Goal: Information Seeking & Learning: Learn about a topic

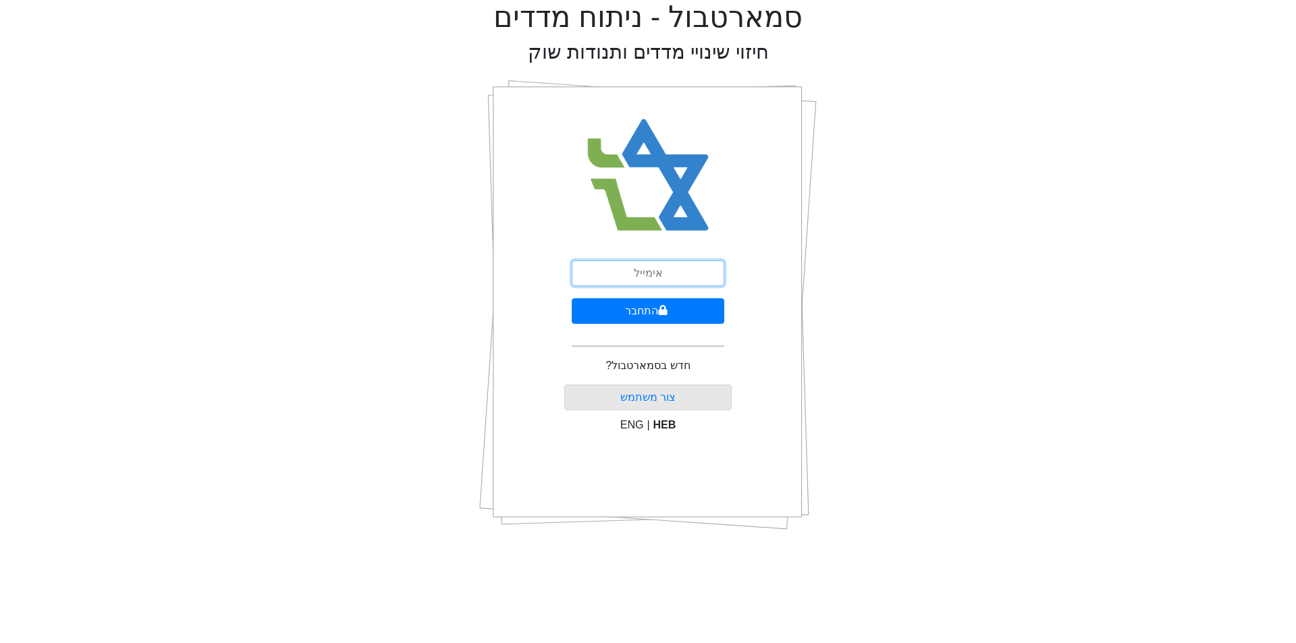
click at [618, 267] on input "email" at bounding box center [648, 273] width 153 height 26
type input "[EMAIL_ADDRESS][DOMAIN_NAME]"
click at [572, 298] on button "התחבר" at bounding box center [648, 311] width 153 height 26
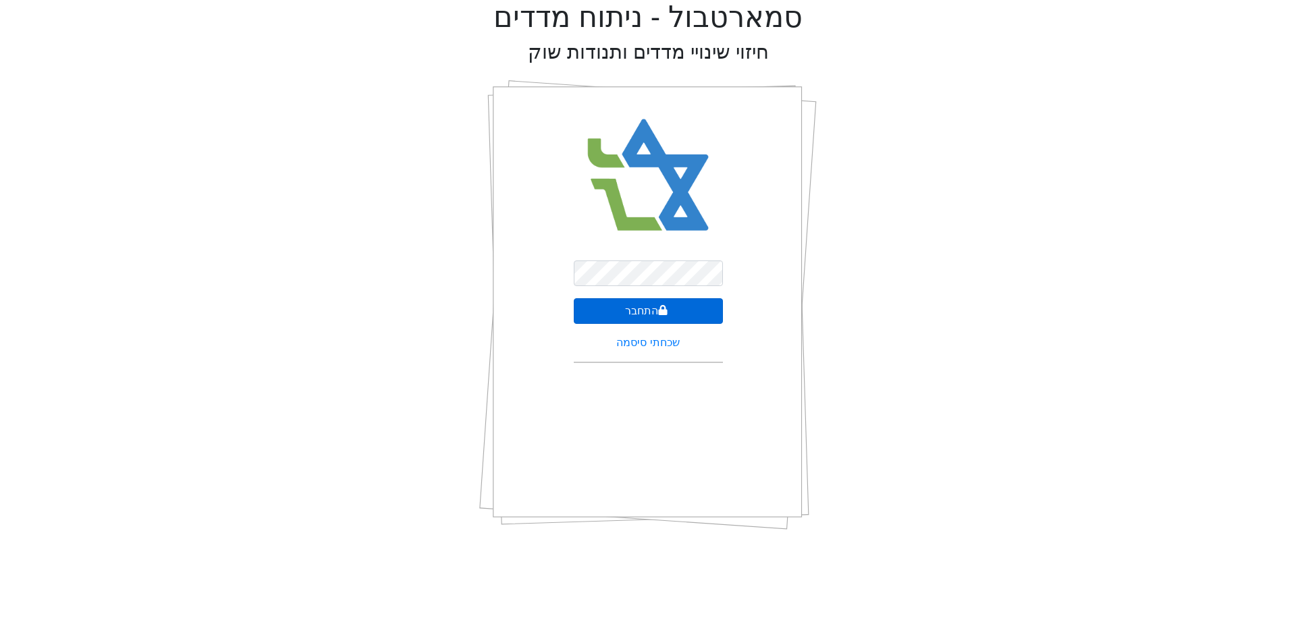
click at [653, 306] on button "התחבר" at bounding box center [648, 311] width 149 height 26
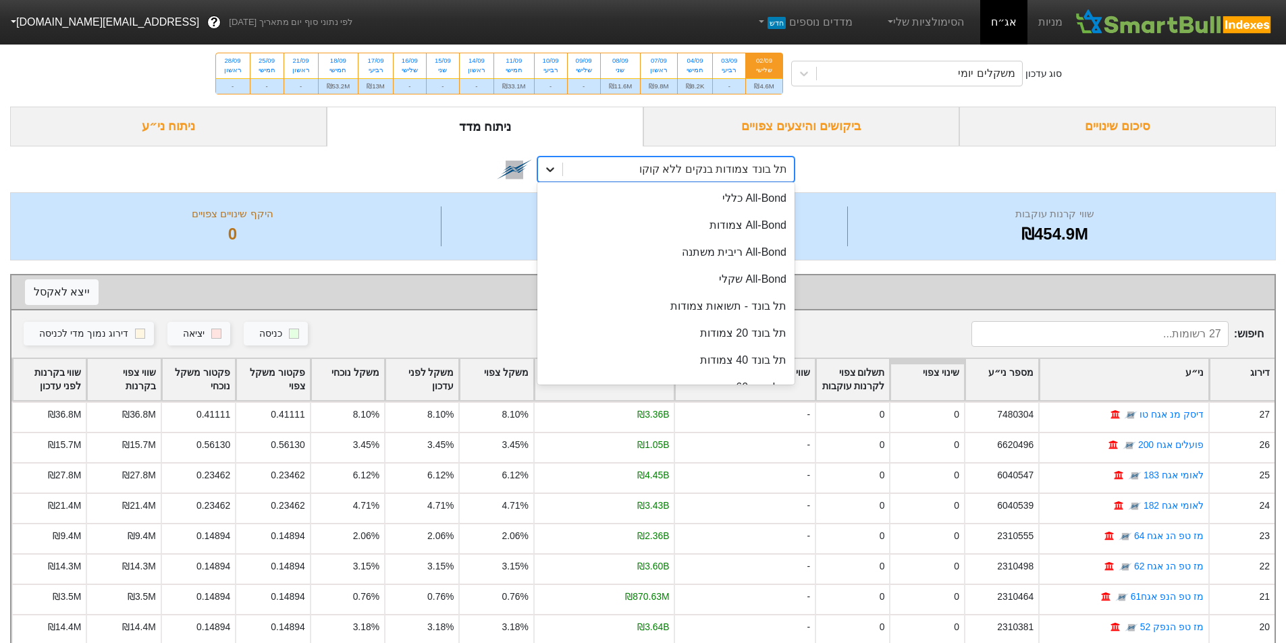
click at [556, 161] on div at bounding box center [550, 169] width 24 height 24
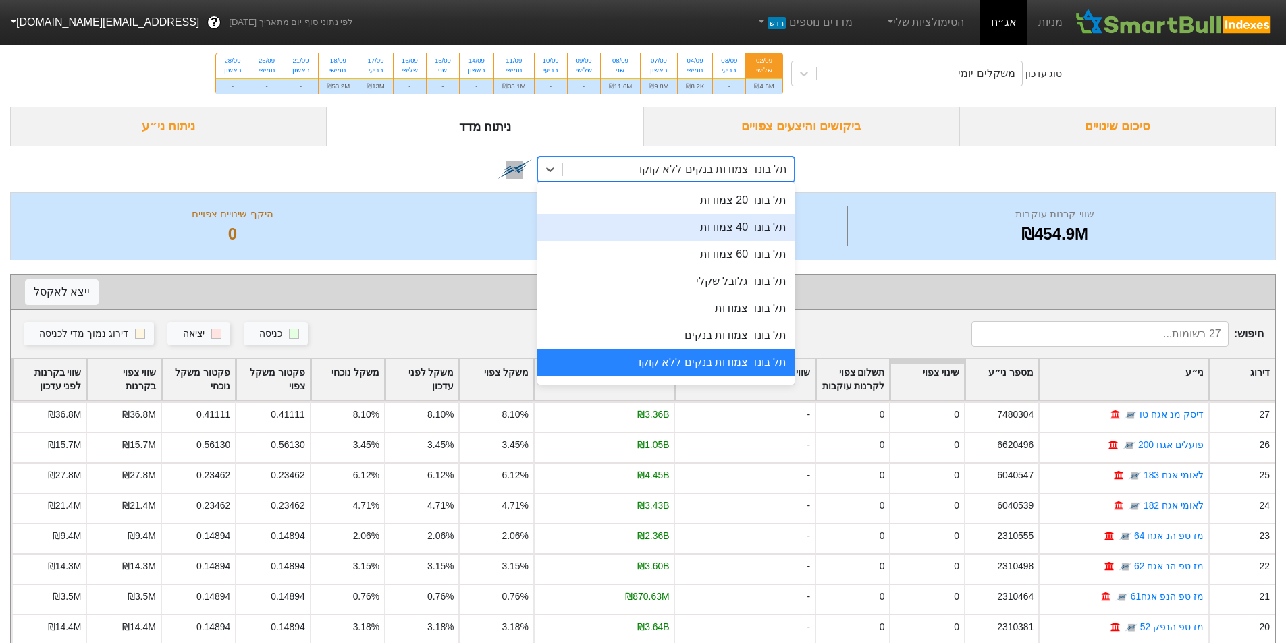
click at [748, 228] on div "תל בונד 40 צמודות" at bounding box center [665, 227] width 257 height 27
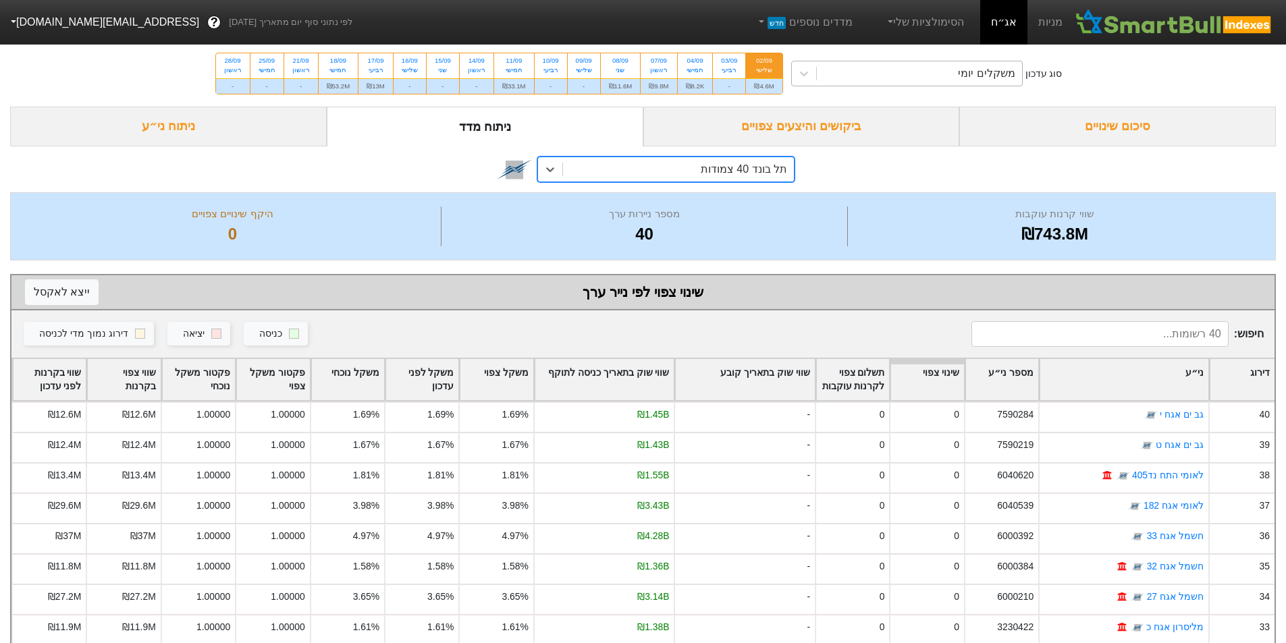
click at [840, 71] on div "משקלים יומי" at bounding box center [919, 73] width 205 height 24
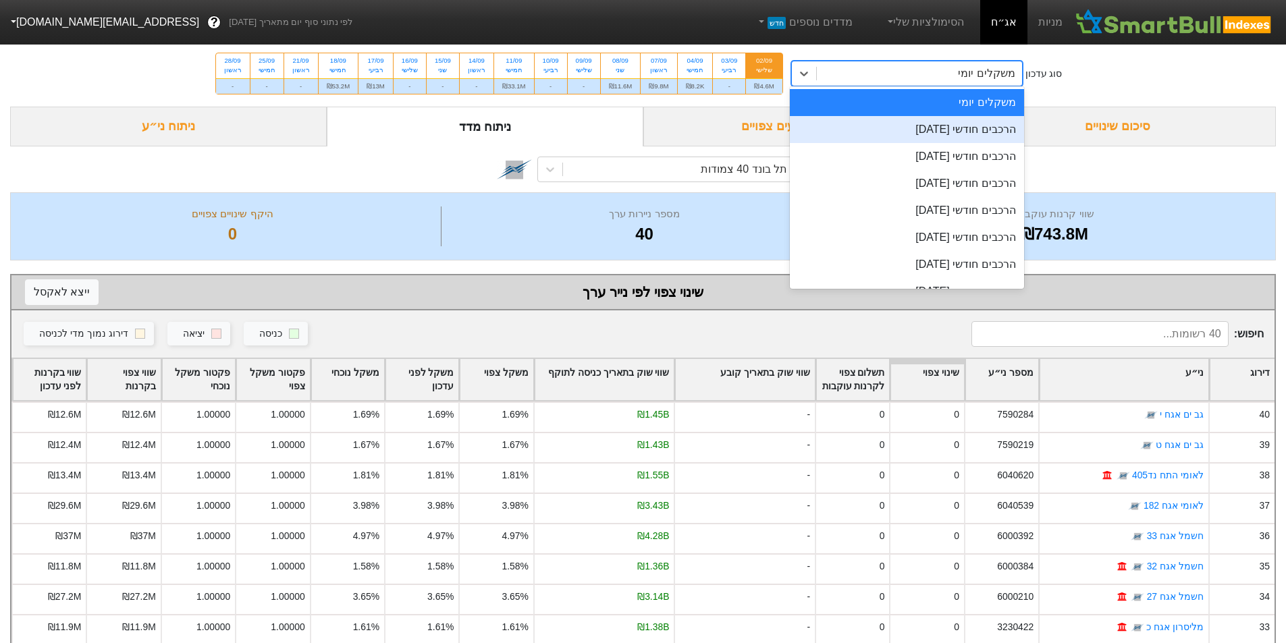
click at [901, 126] on div "הרכבים חודשי [DATE]" at bounding box center [907, 129] width 234 height 27
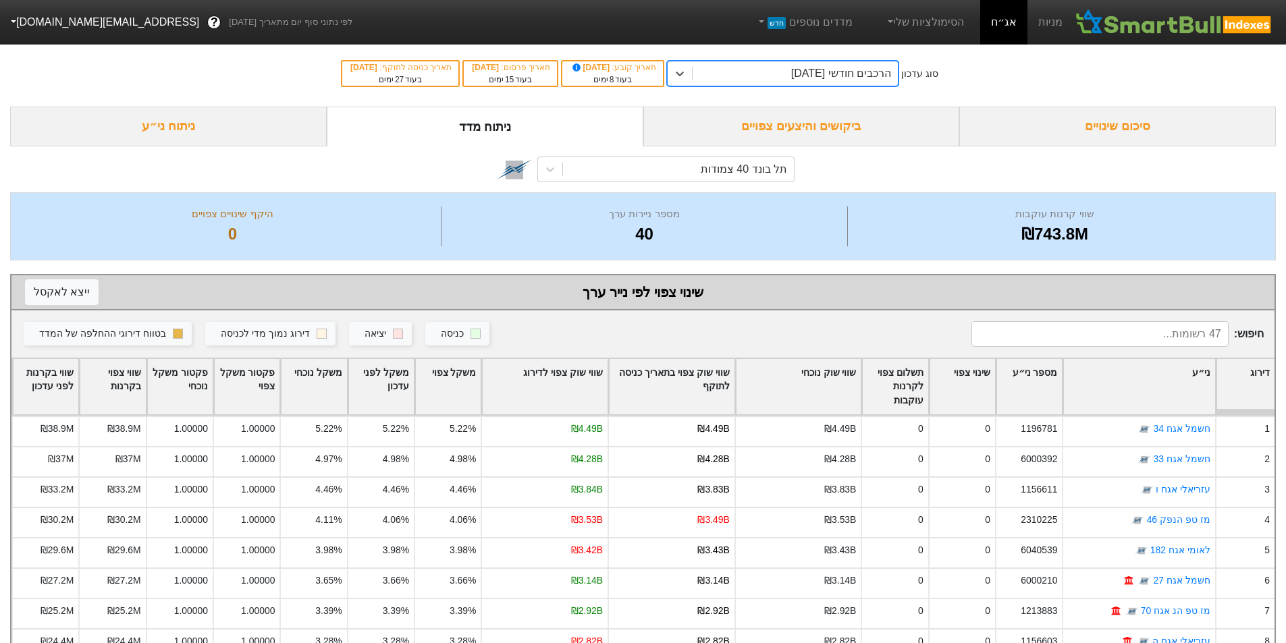
click at [827, 383] on div "שווי שוק נוכחי" at bounding box center [799, 387] width 126 height 56
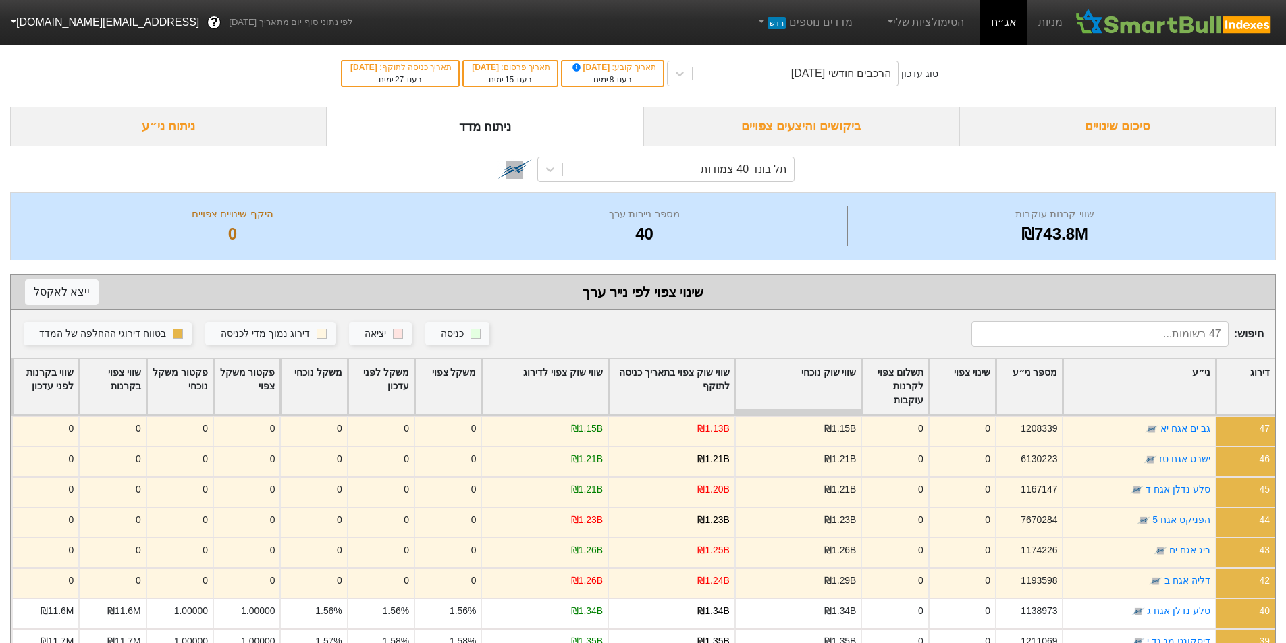
click at [826, 371] on div "שווי שוק נוכחי" at bounding box center [799, 387] width 126 height 56
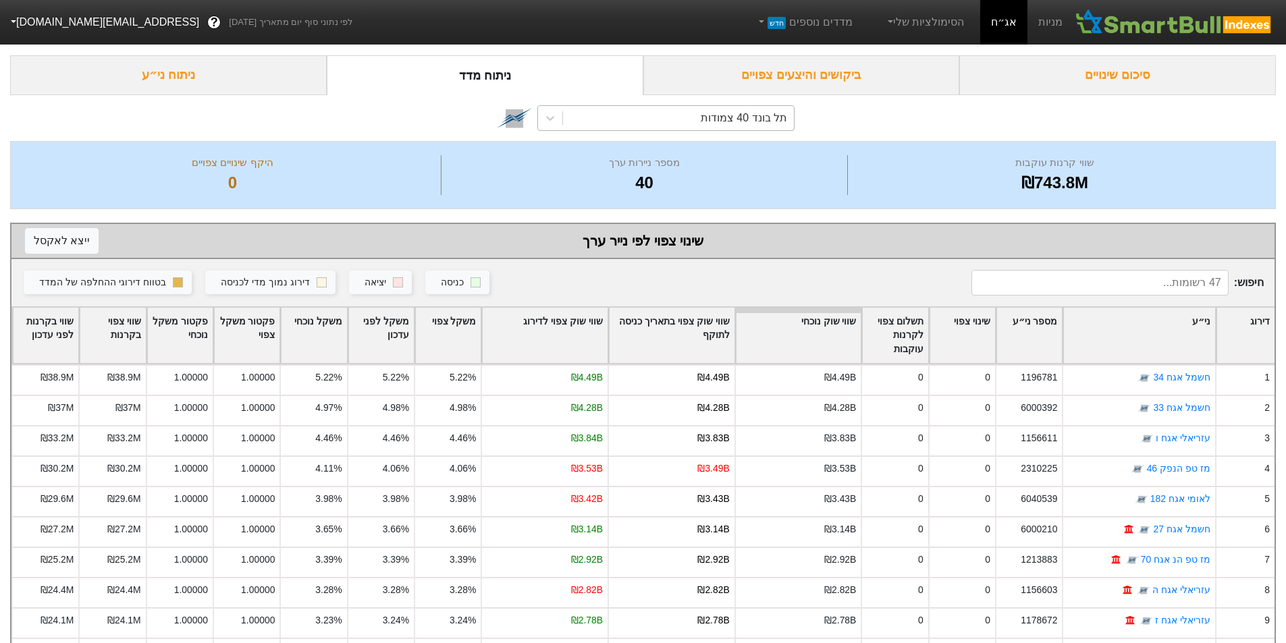
scroll to position [90, 0]
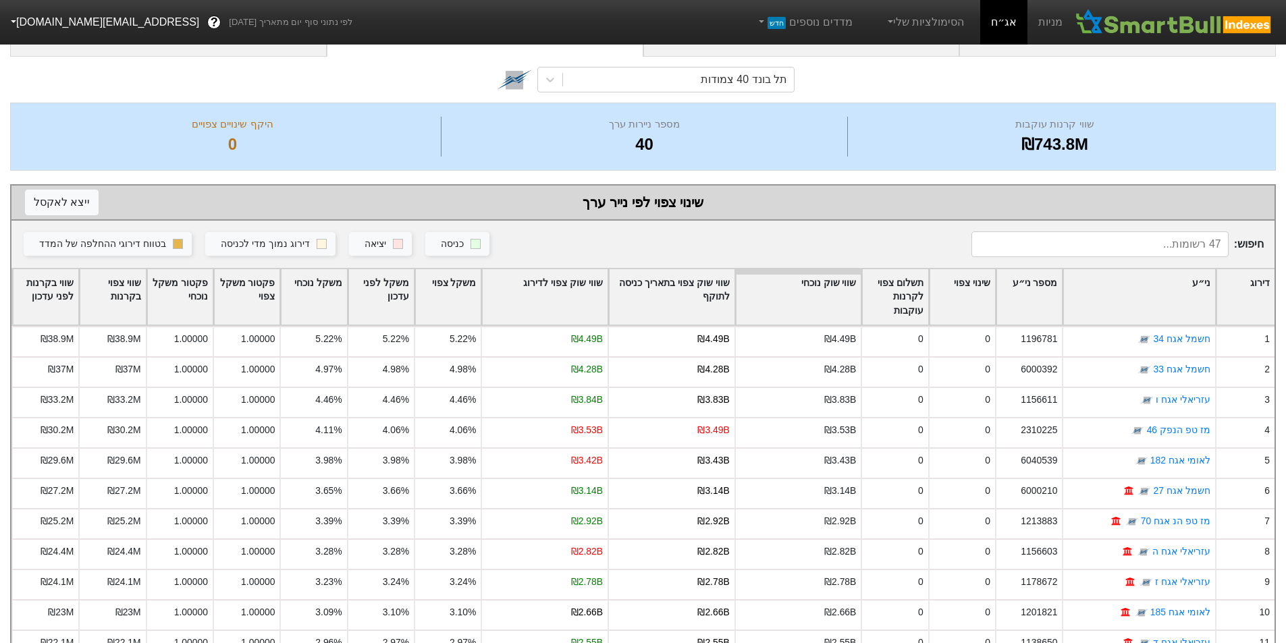
click at [956, 290] on div "שינוי צפוי" at bounding box center [961, 297] width 65 height 56
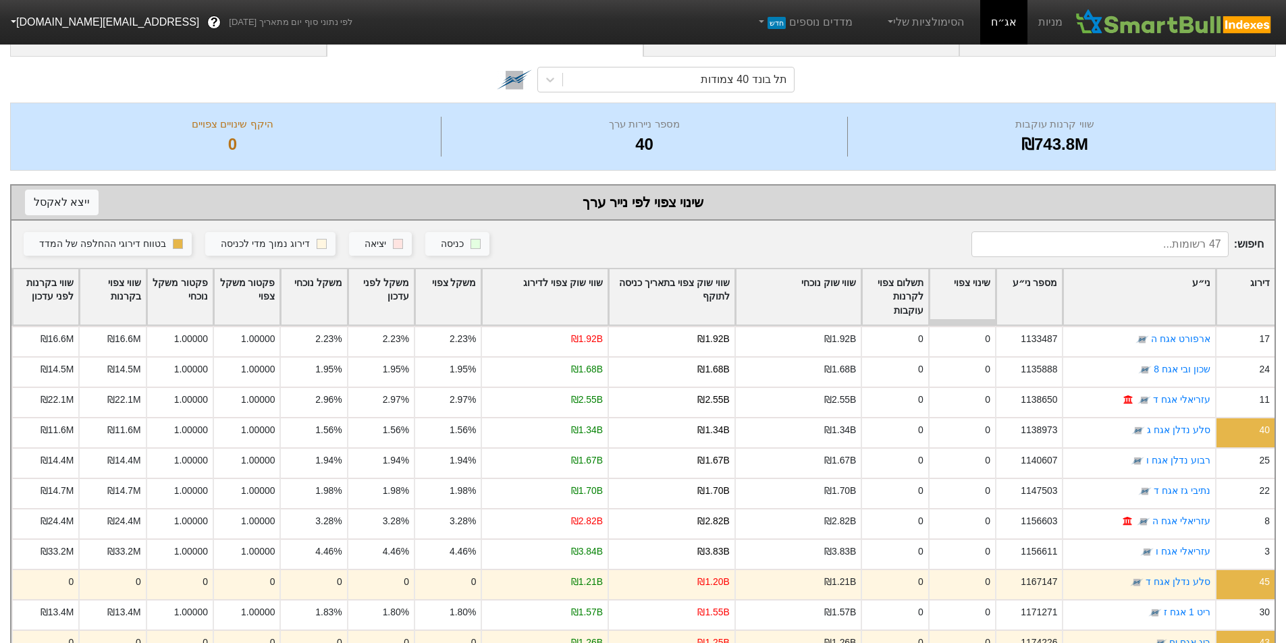
click at [976, 275] on div "שינוי צפוי" at bounding box center [961, 297] width 65 height 56
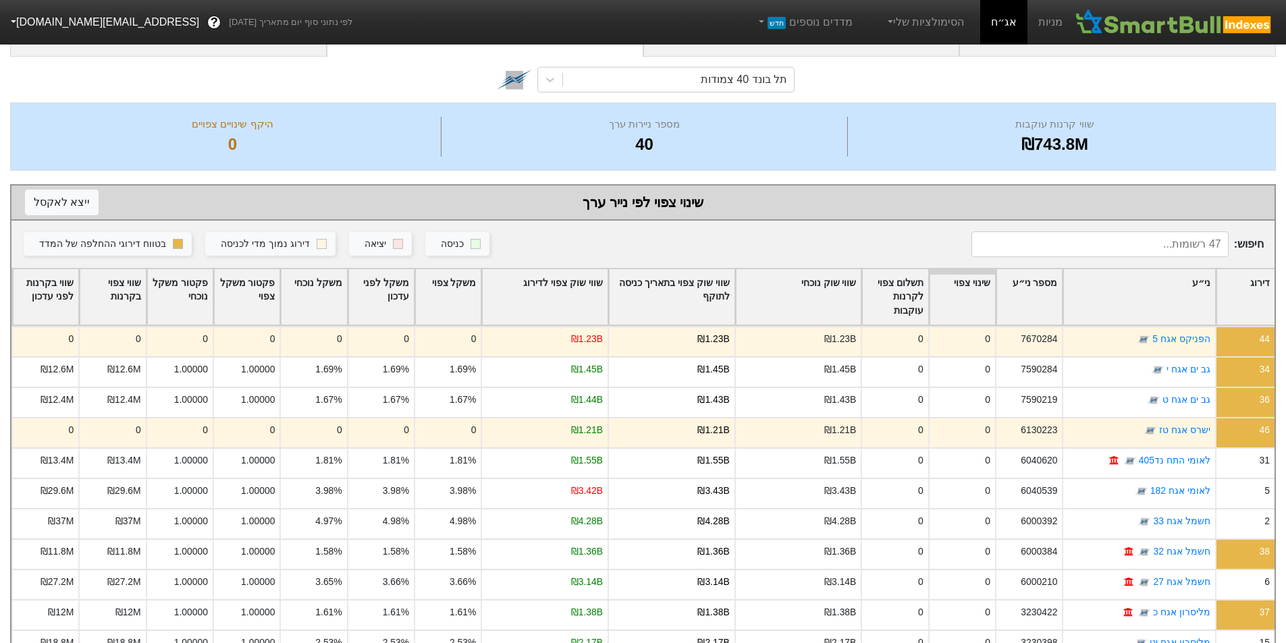
scroll to position [0, 0]
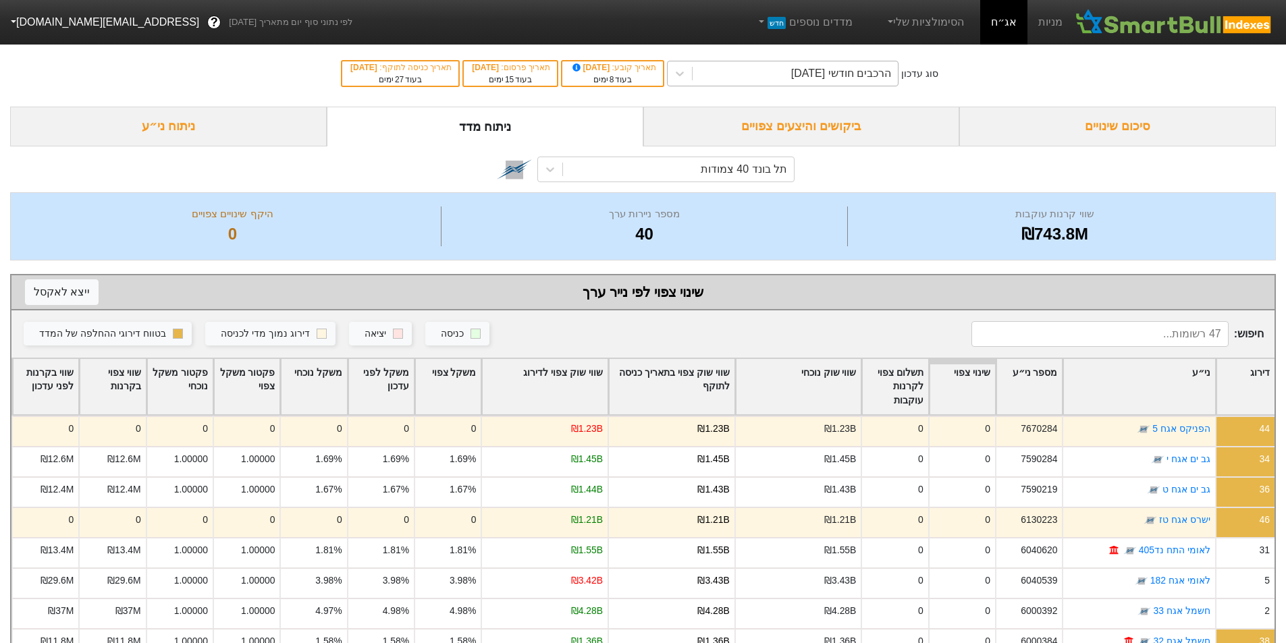
click at [810, 75] on div "הרכבים חודשי [DATE]" at bounding box center [841, 73] width 100 height 16
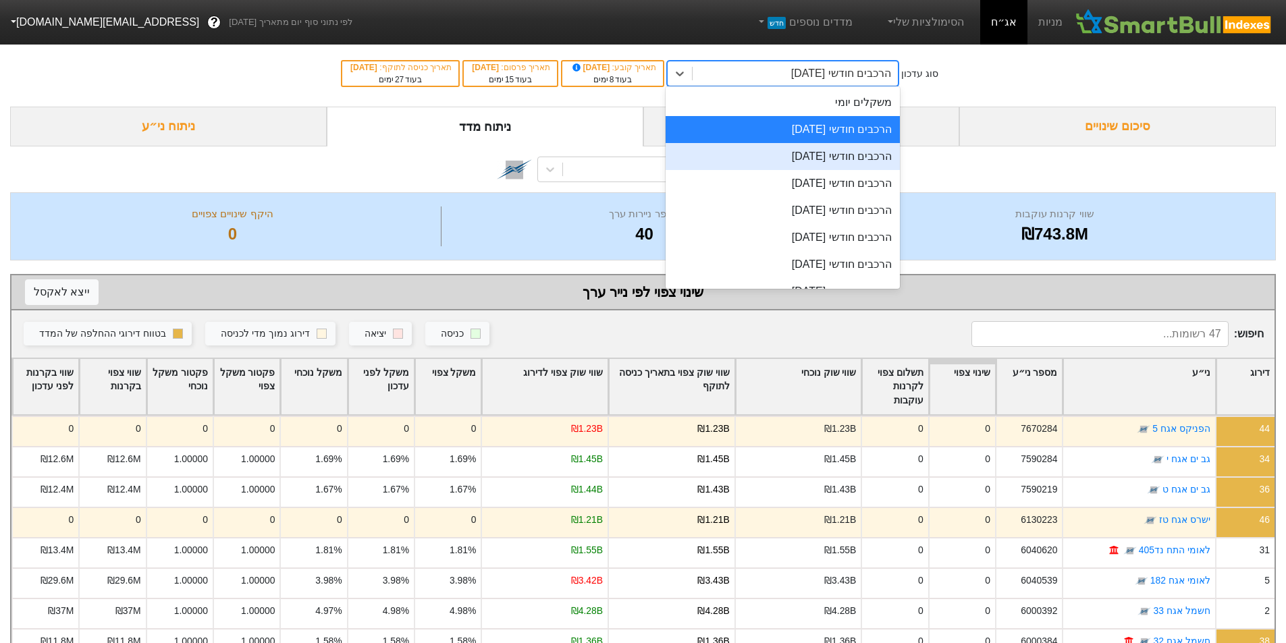
click at [827, 152] on div "הרכבים חודשי [DATE]" at bounding box center [782, 156] width 234 height 27
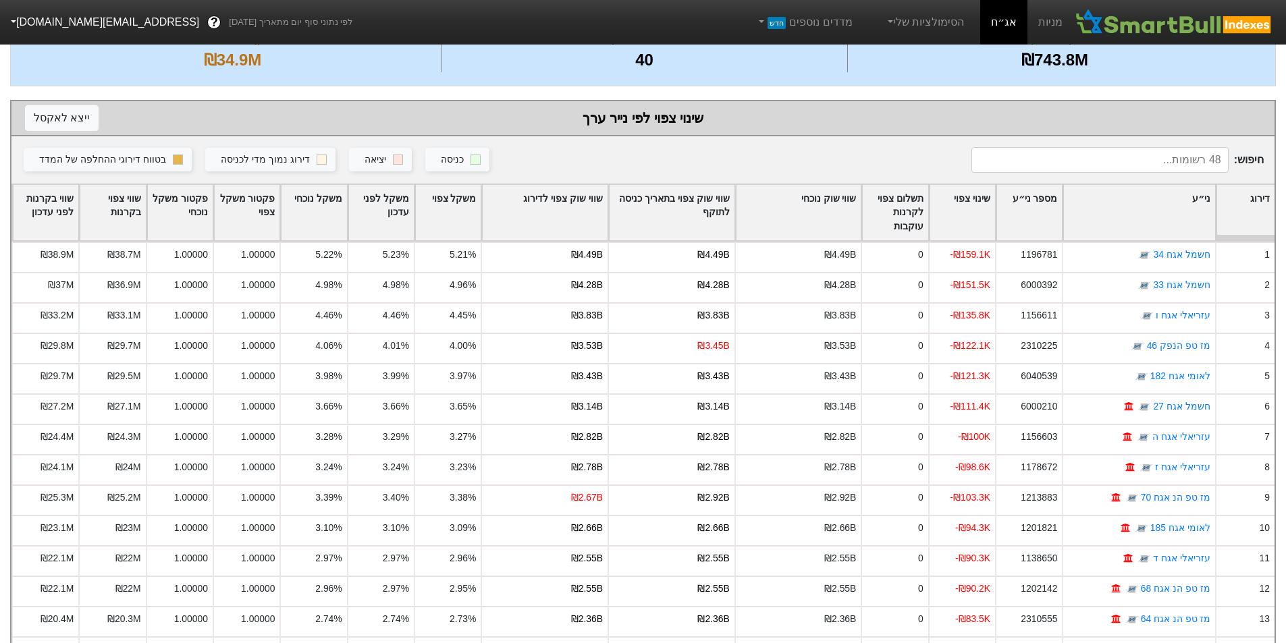
scroll to position [180, 0]
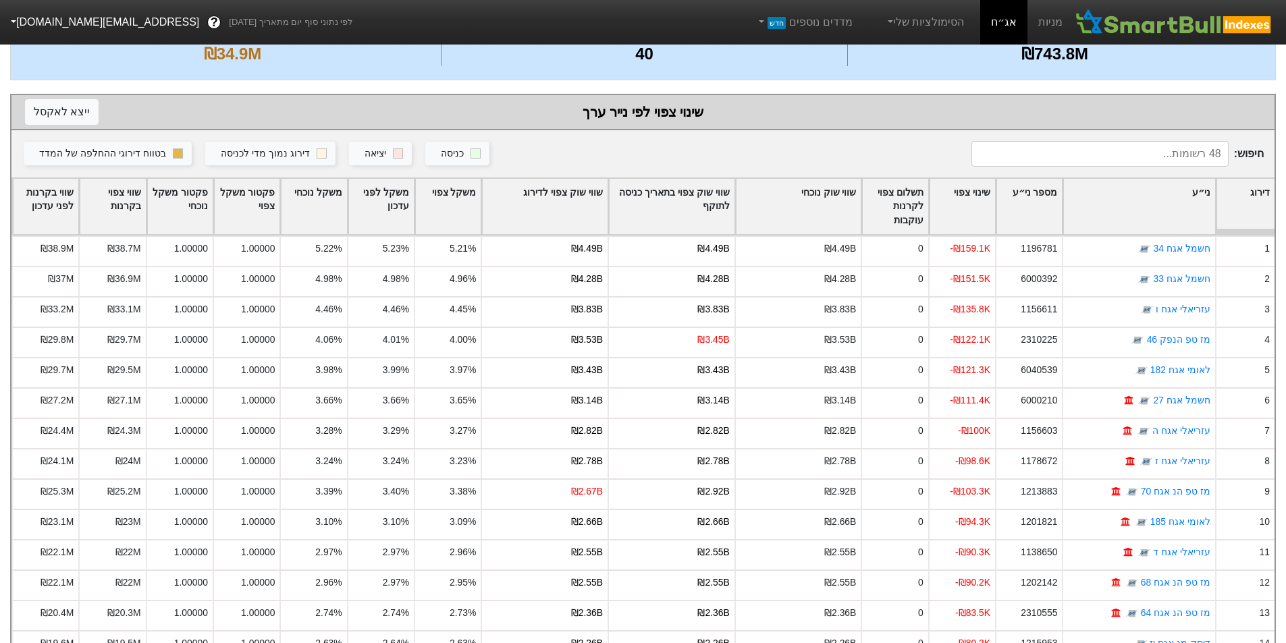
click at [962, 204] on div "שינוי צפוי" at bounding box center [961, 207] width 65 height 56
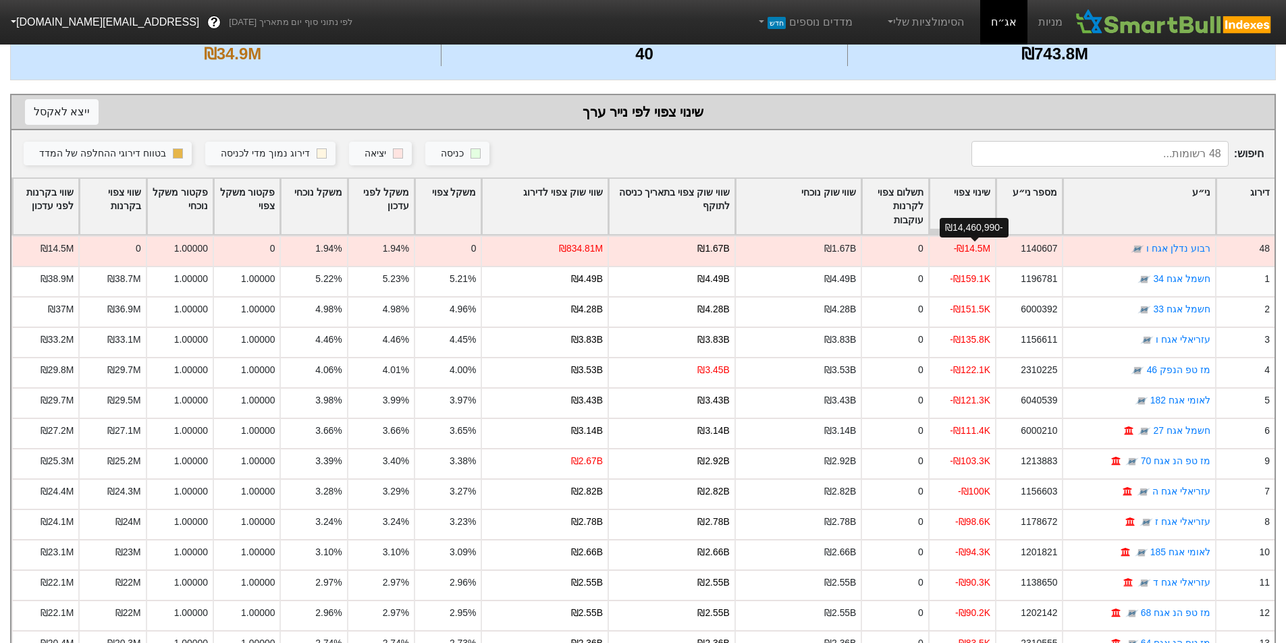
click at [964, 215] on div "-₪14,460,990" at bounding box center [973, 227] width 69 height 28
click at [572, 213] on div "שווי שוק צפוי לדירוג" at bounding box center [545, 207] width 126 height 56
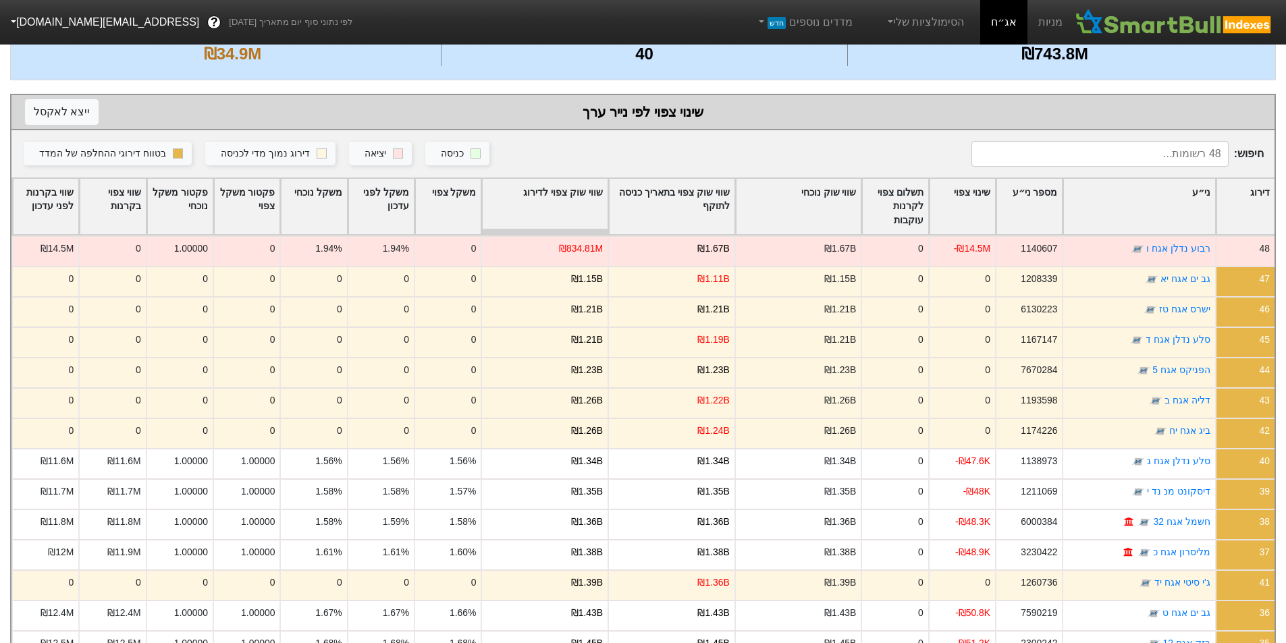
click at [577, 188] on div "שווי שוק צפוי לדירוג" at bounding box center [545, 207] width 126 height 56
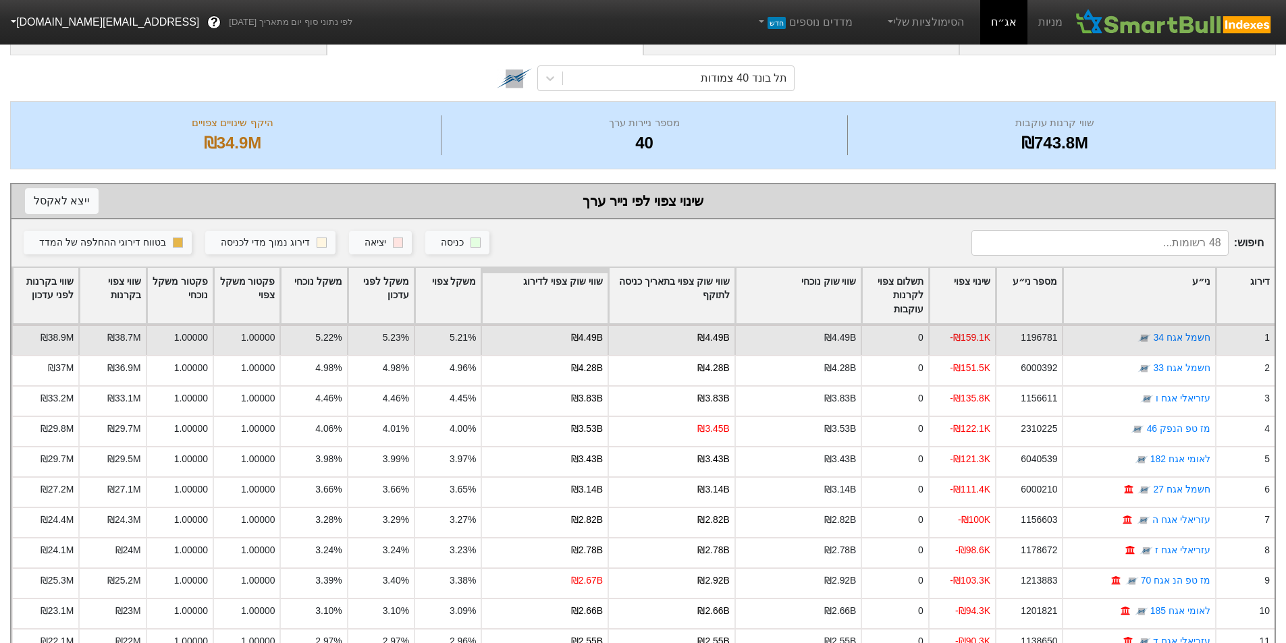
scroll to position [90, 0]
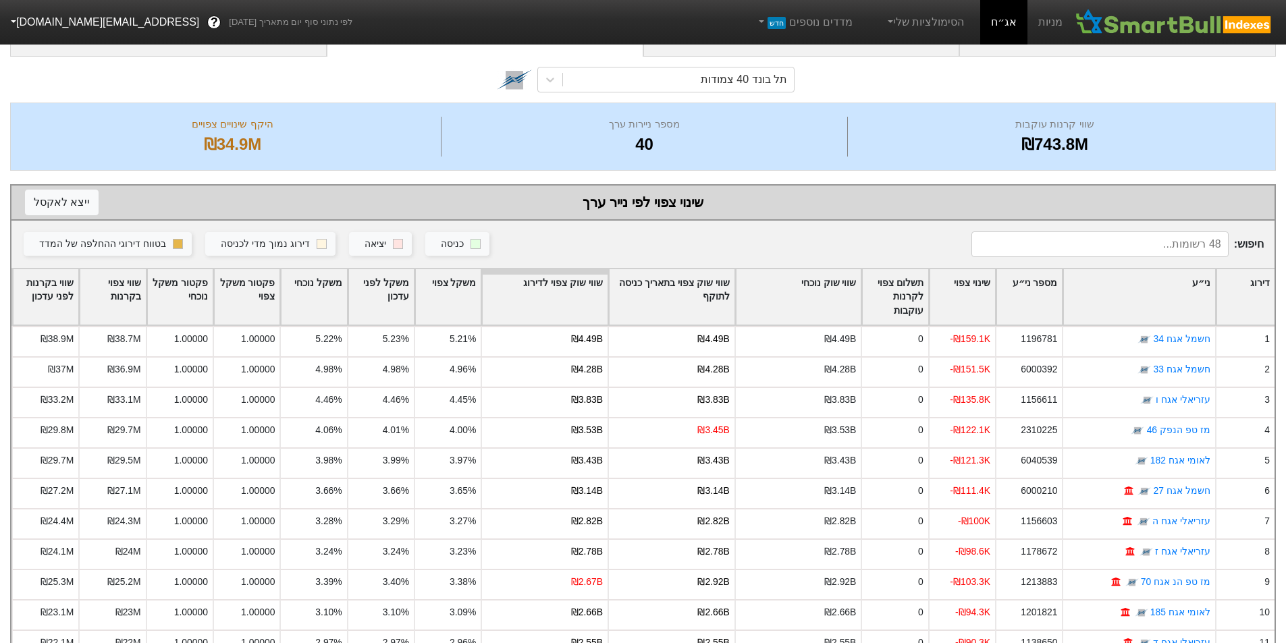
click at [1142, 244] on input at bounding box center [1099, 244] width 257 height 26
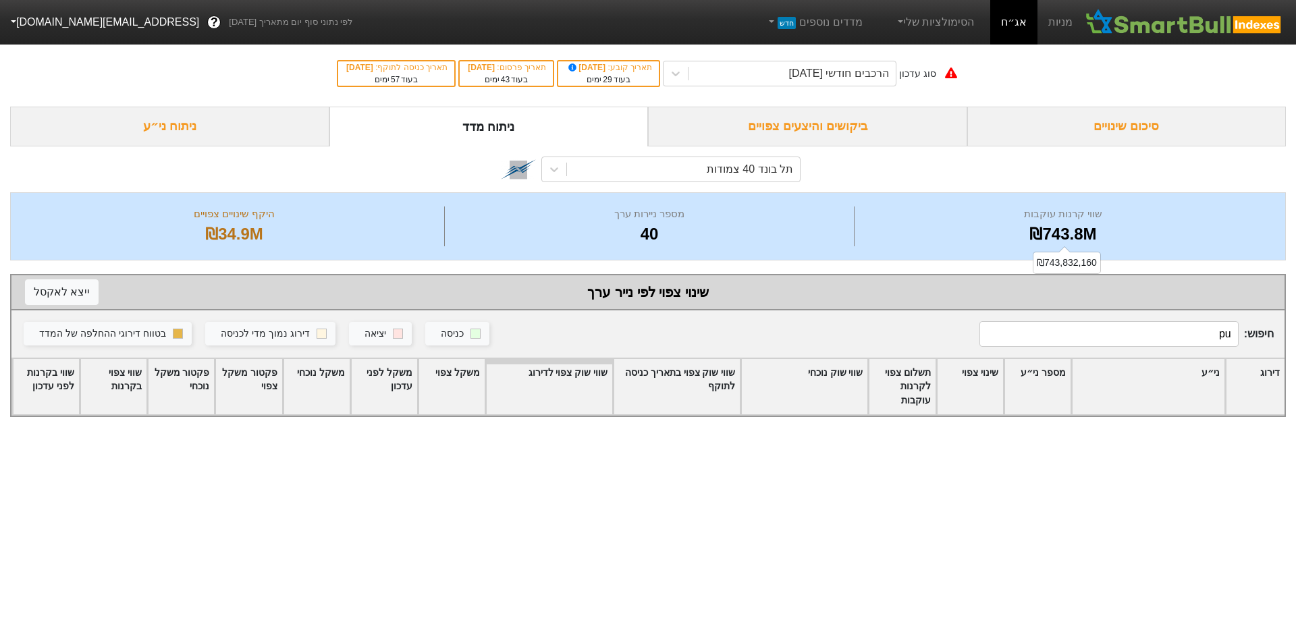
type input "p"
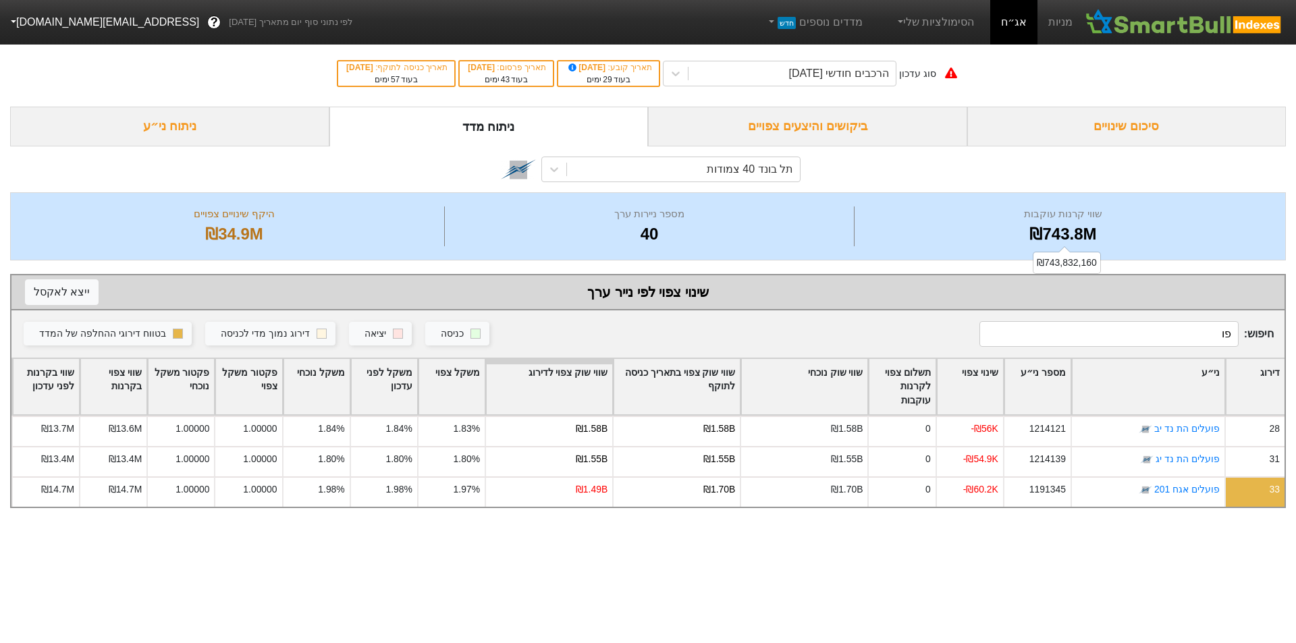
type input "פ"
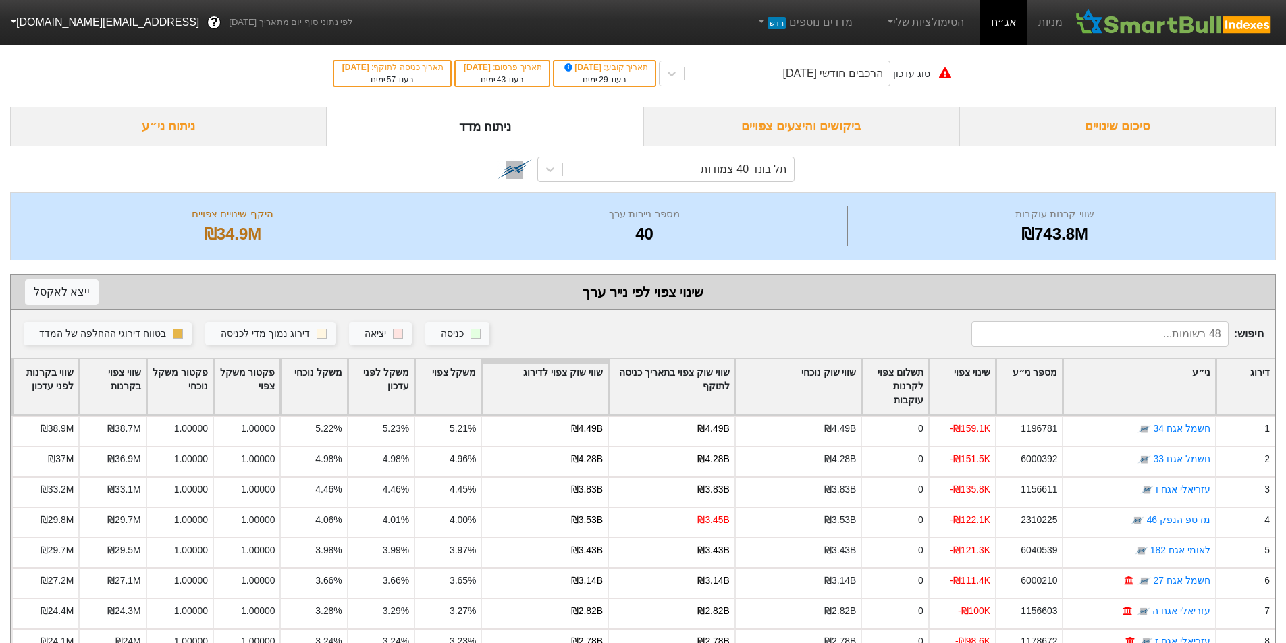
click at [127, 129] on div "ניתוח ני״ע" at bounding box center [168, 127] width 317 height 40
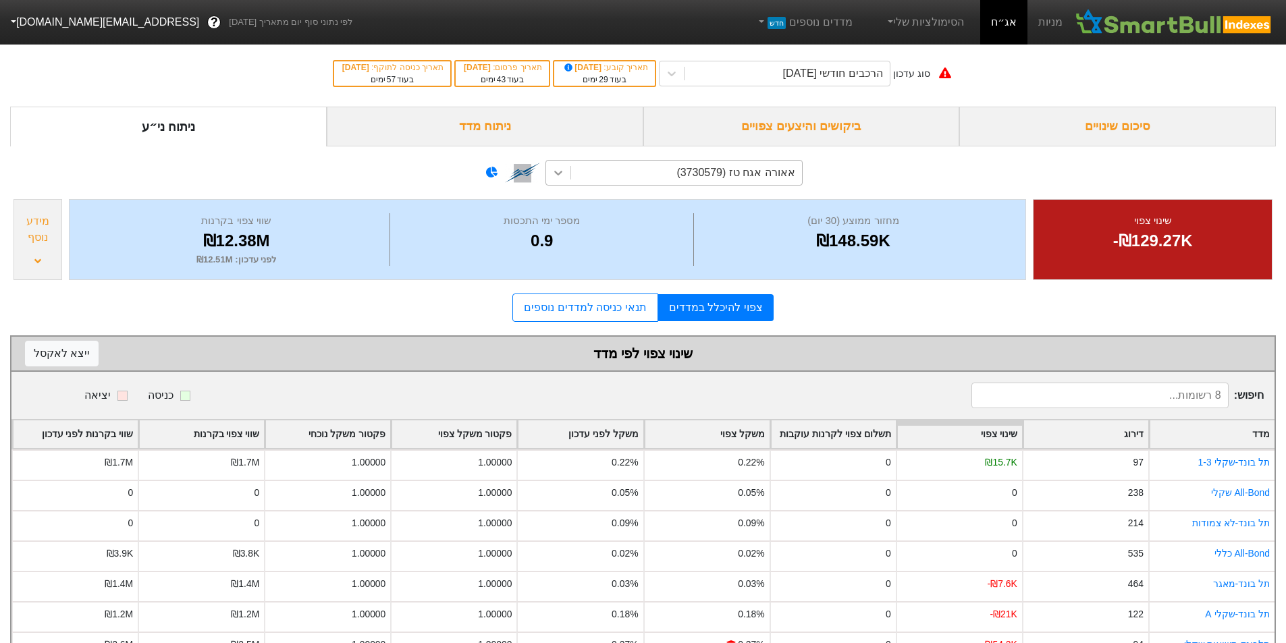
click at [566, 171] on div at bounding box center [558, 173] width 24 height 24
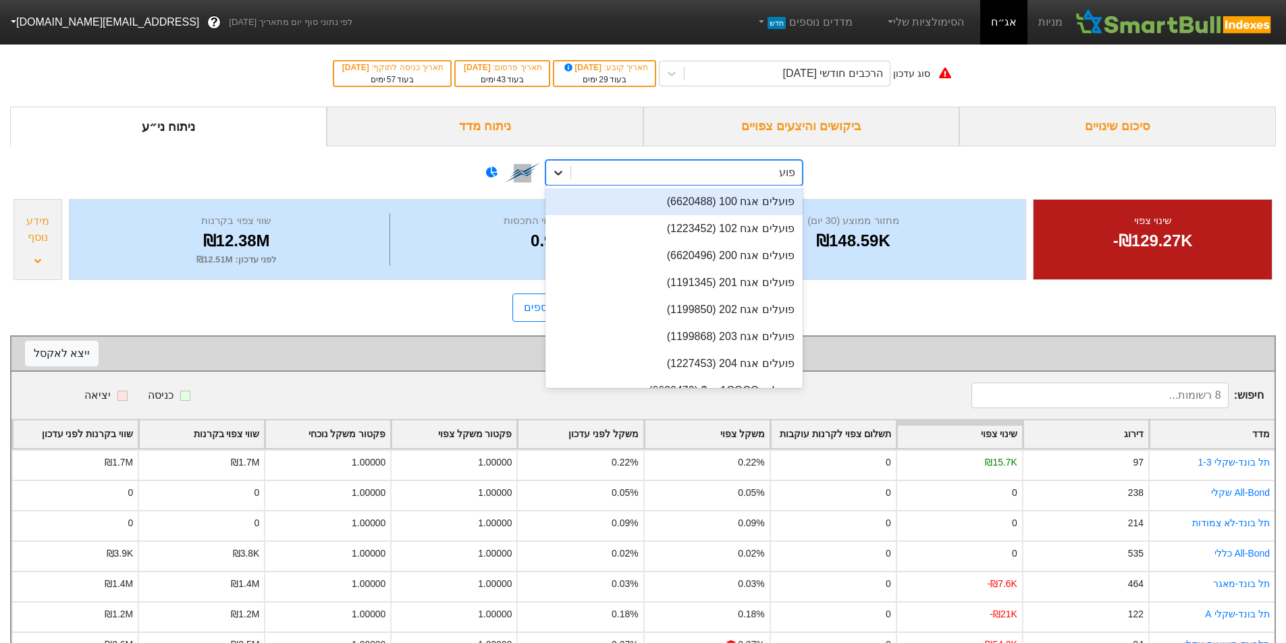
type input "פועל"
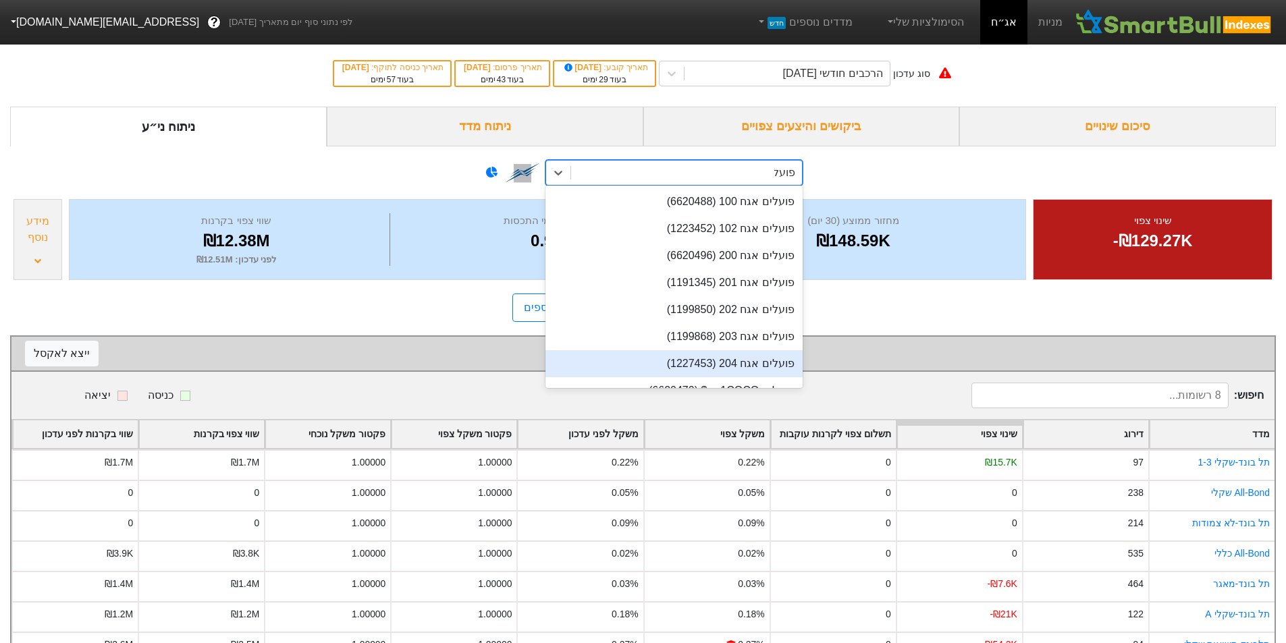
click at [736, 365] on div "פועלים אגח 204 (1227453)" at bounding box center [673, 363] width 257 height 27
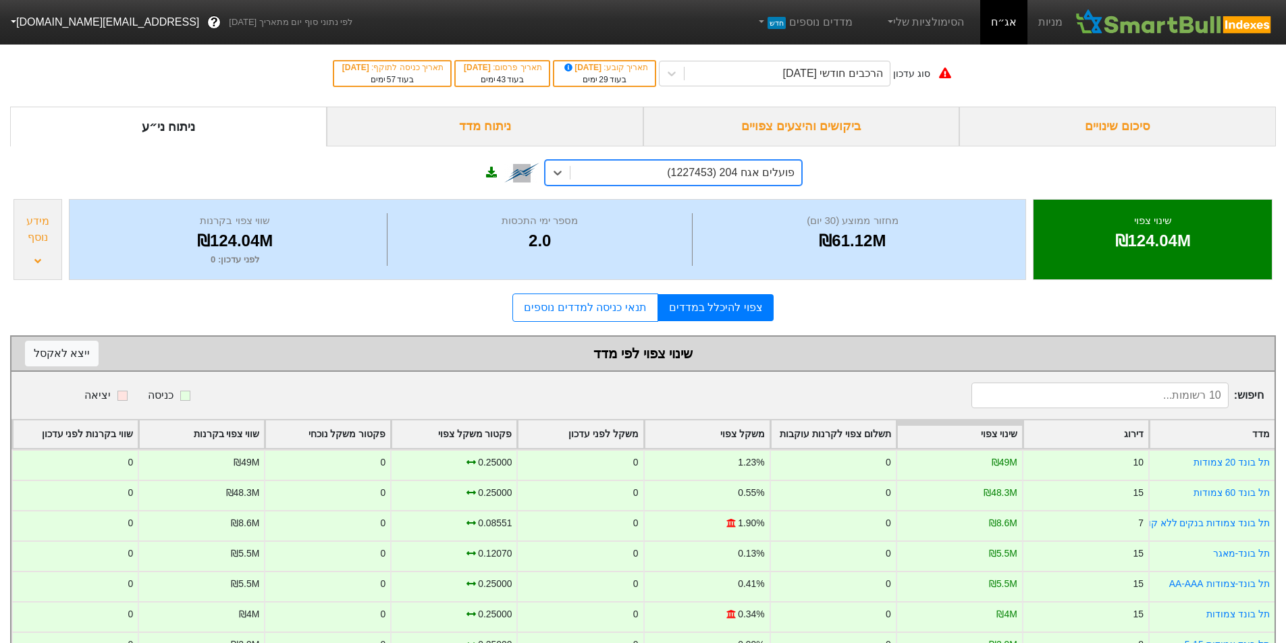
click at [487, 121] on div "ניתוח מדד" at bounding box center [485, 127] width 317 height 40
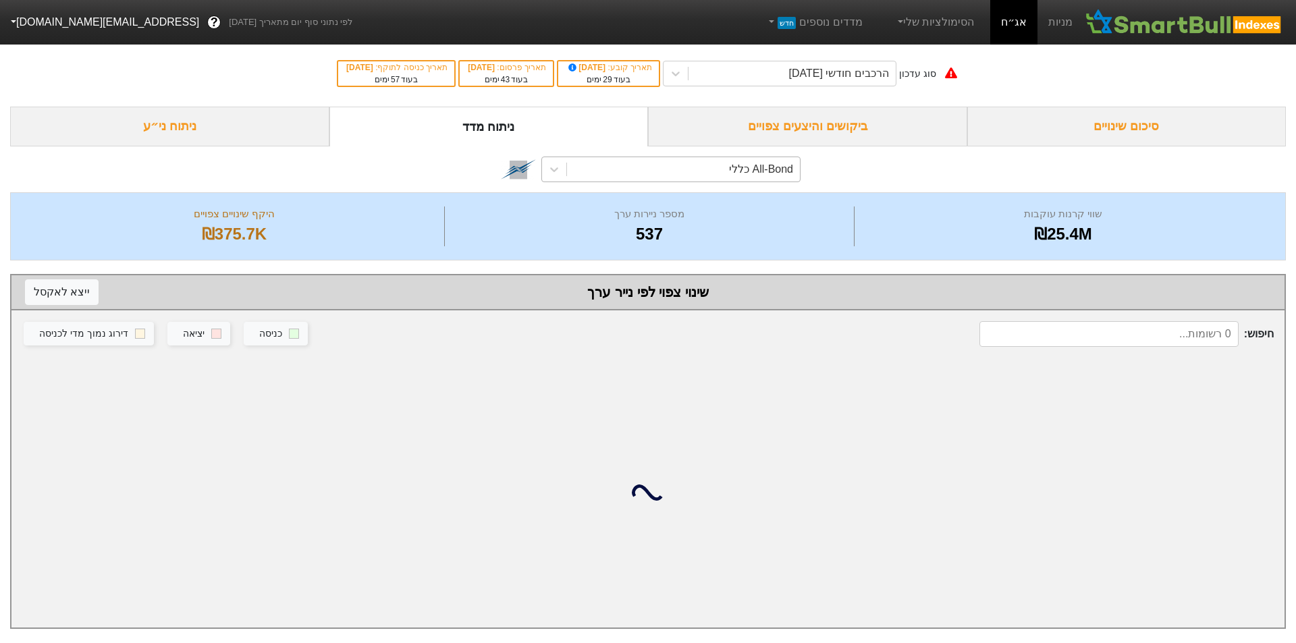
click at [574, 172] on div "All-Bond כללי" at bounding box center [683, 169] width 233 height 24
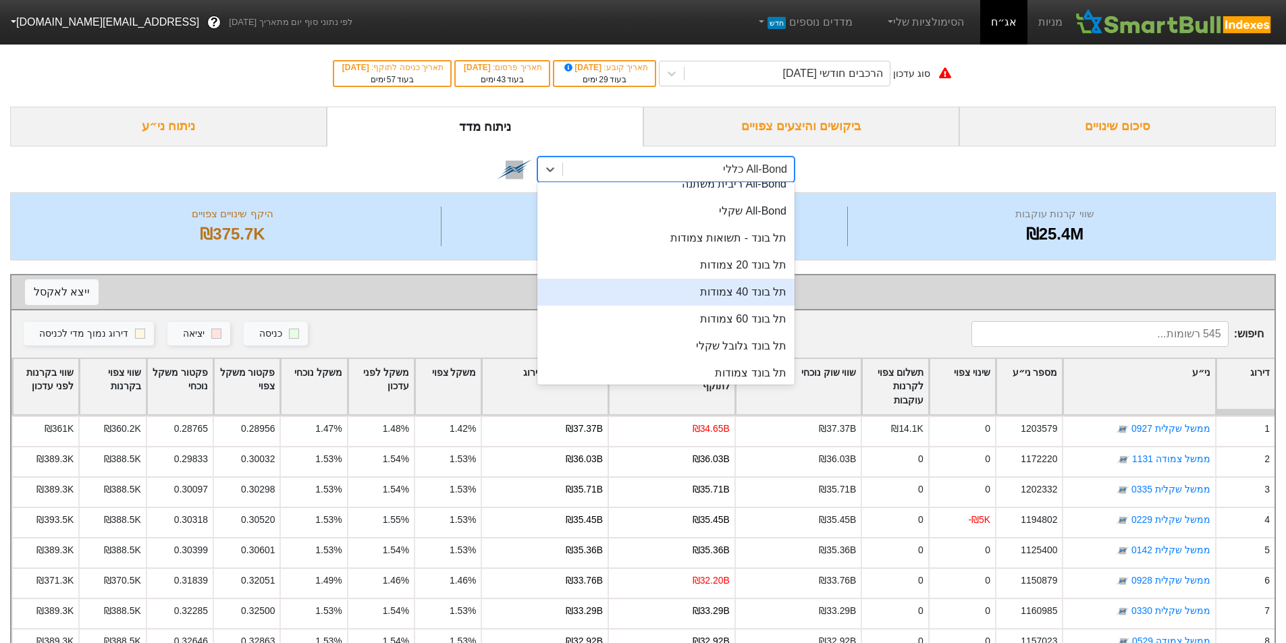
scroll to position [90, 0]
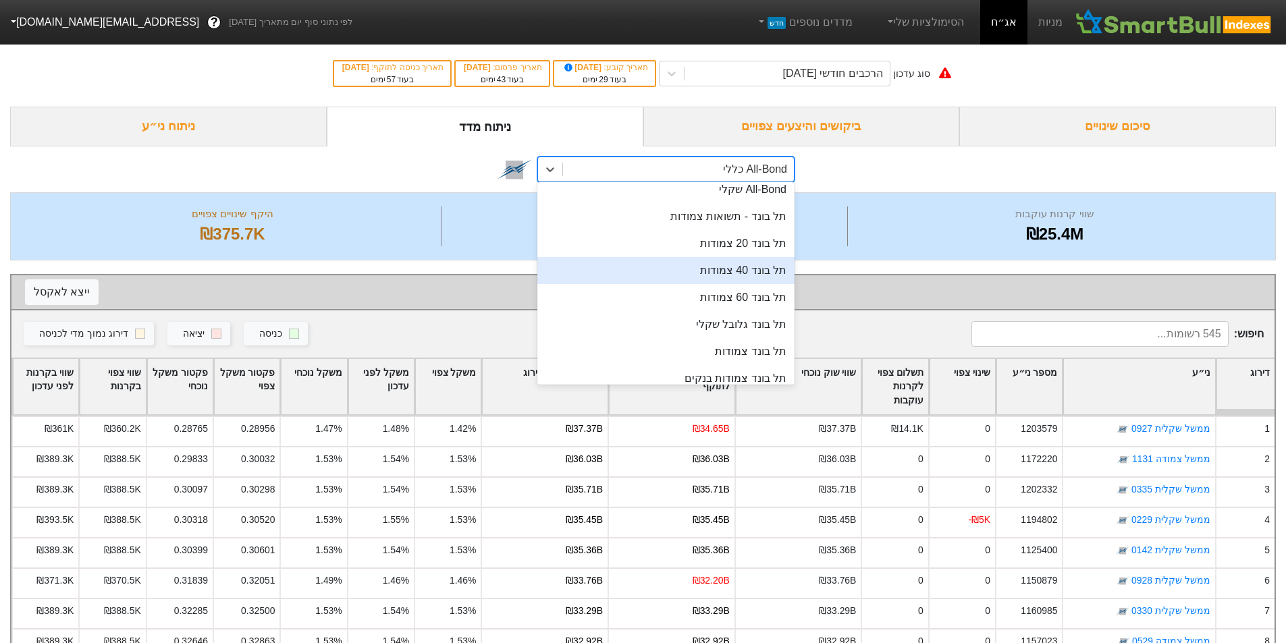
click at [758, 279] on div "תל בונד 40 צמודות" at bounding box center [665, 270] width 257 height 27
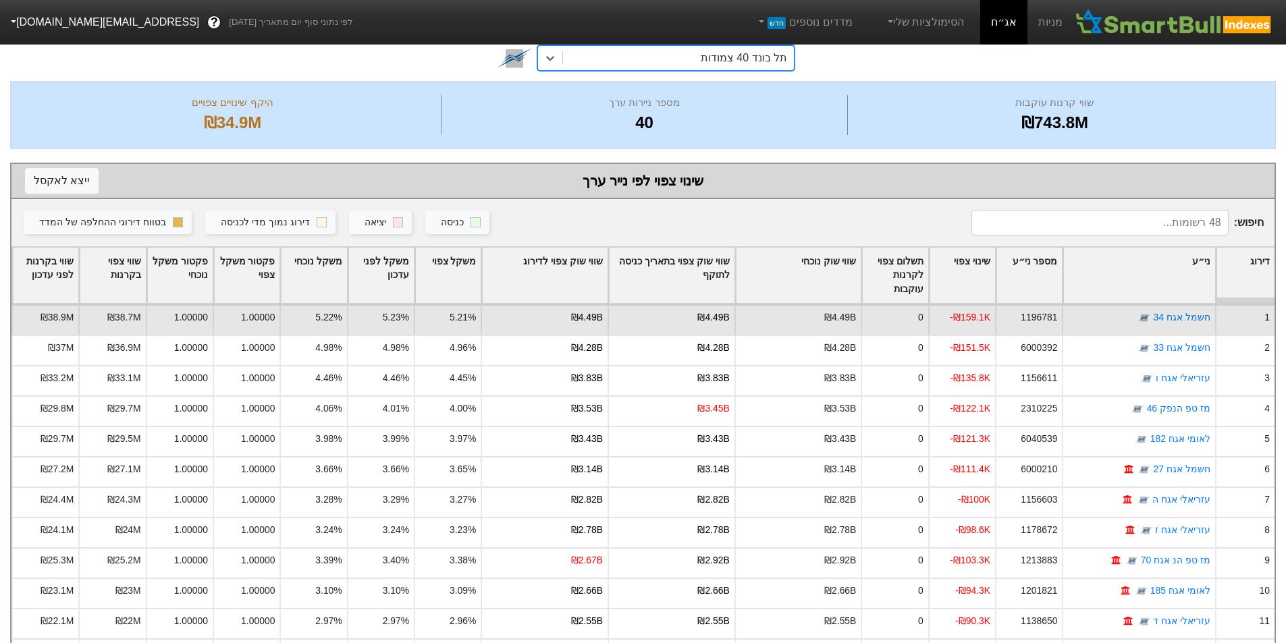
scroll to position [180, 0]
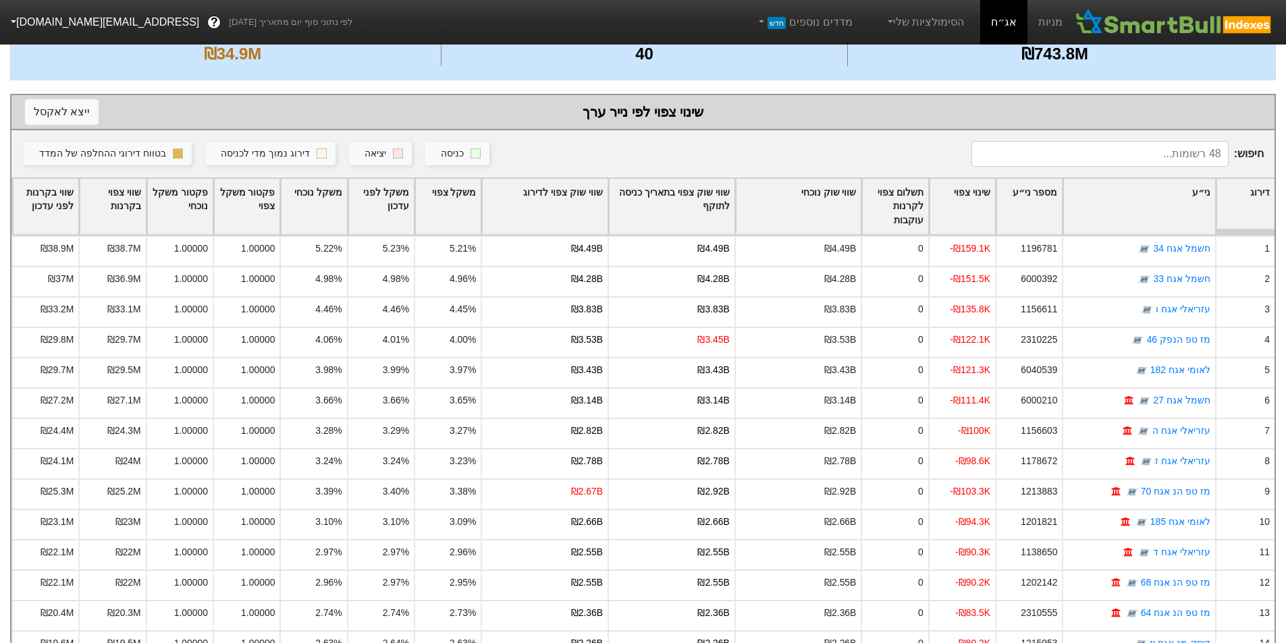
click at [614, 206] on div "שווי שוק צפוי בתאריך כניסה לתוקף" at bounding box center [672, 207] width 126 height 56
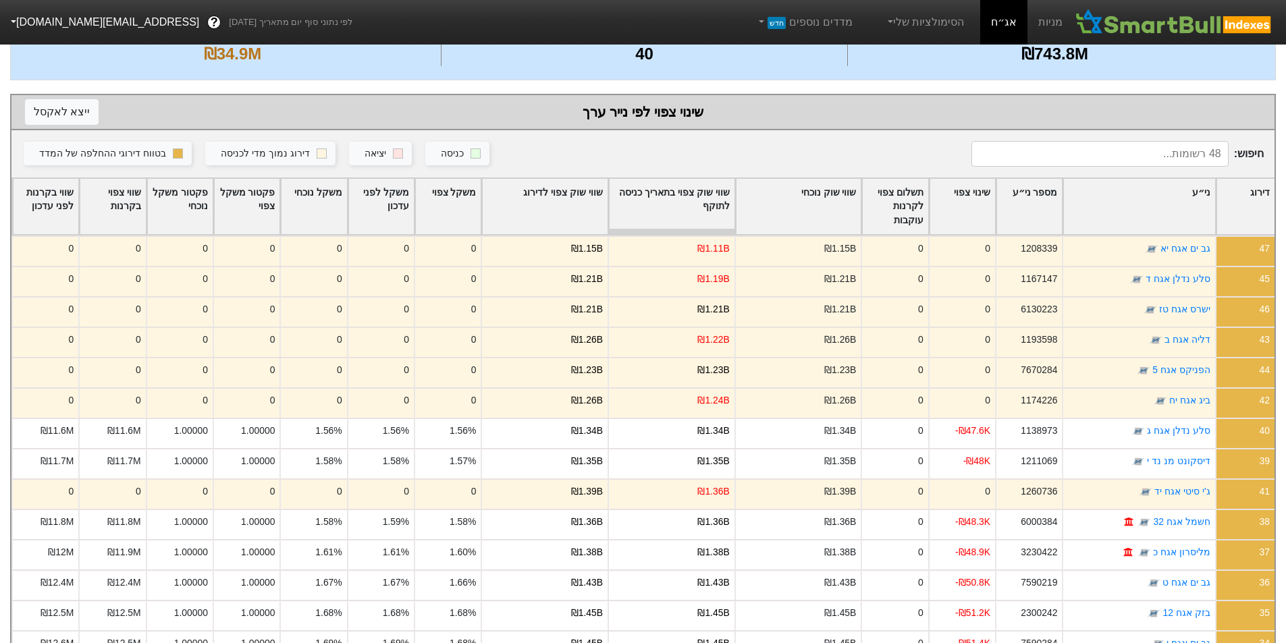
click at [590, 194] on div "שווי שוק צפוי לדירוג" at bounding box center [545, 207] width 126 height 56
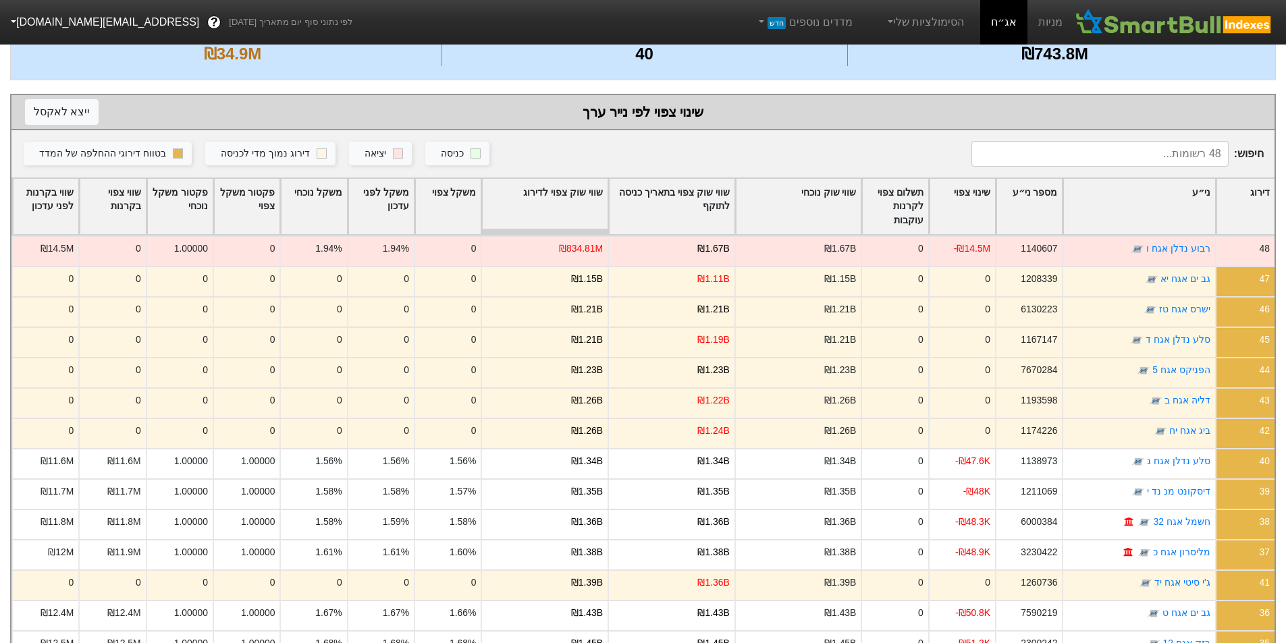
click at [571, 163] on div "כניסה יציאה דירוג נמוך מדי לכניסה בטווח דירוגי ההחלפה של המדד" at bounding box center [491, 154] width 938 height 26
click at [582, 188] on div "שווי שוק צפוי לדירוג" at bounding box center [545, 207] width 126 height 56
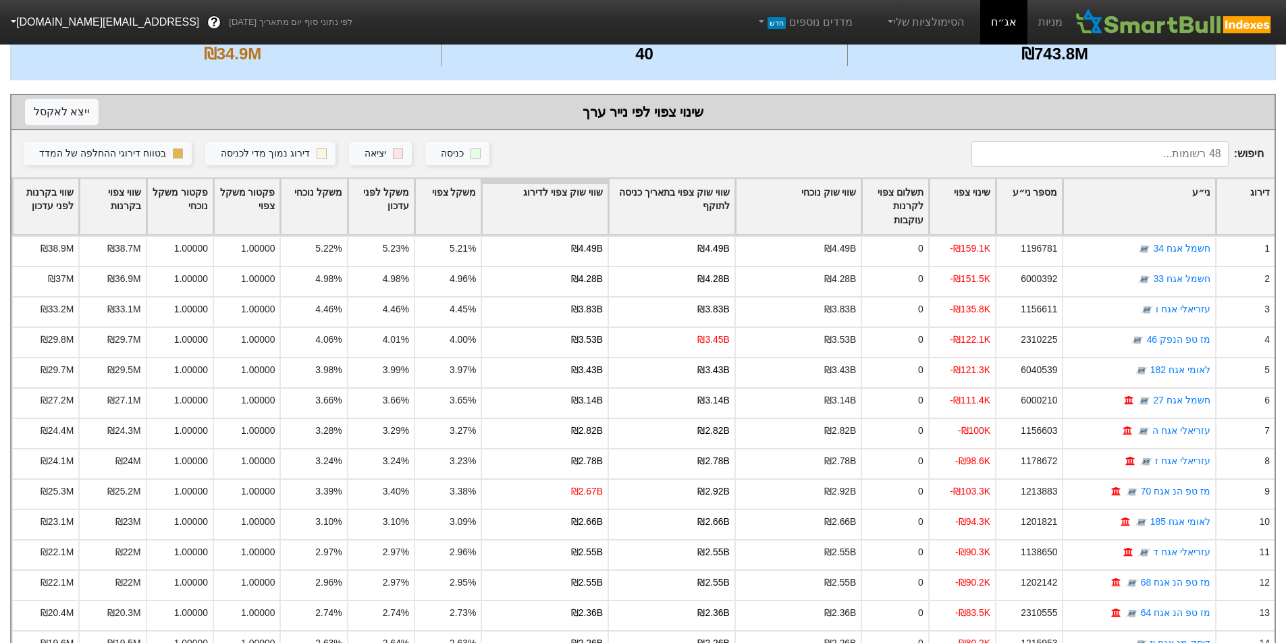
click at [977, 213] on div "שינוי צפוי" at bounding box center [961, 207] width 65 height 56
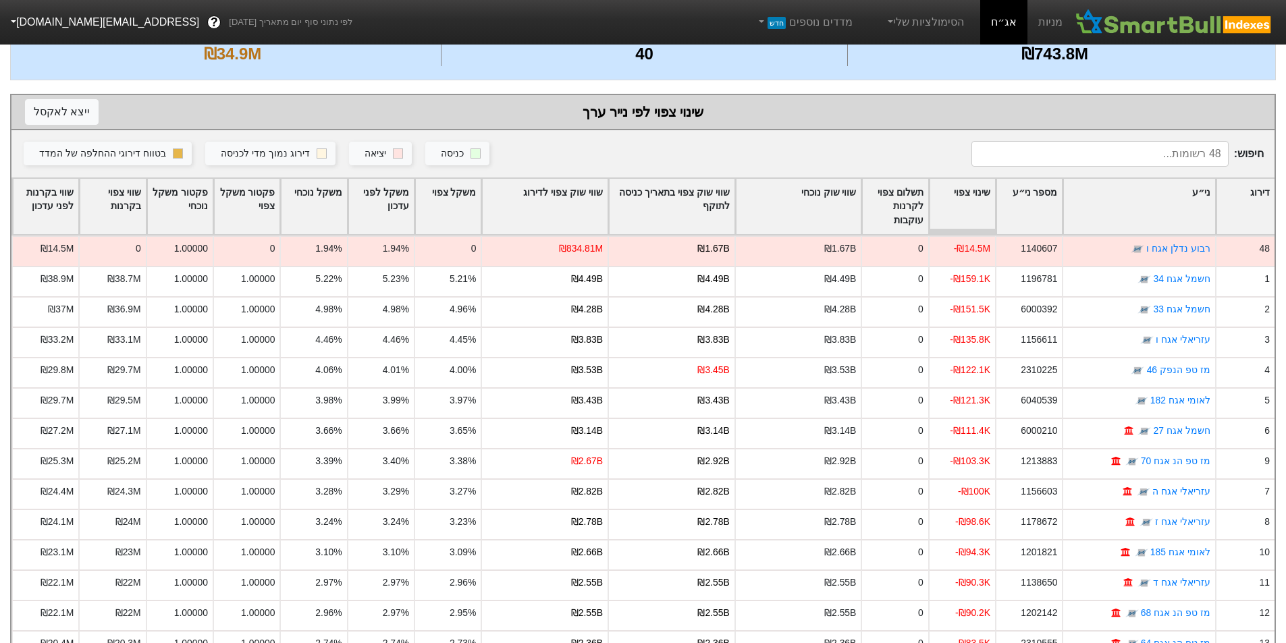
click at [980, 190] on div "שינוי צפוי" at bounding box center [961, 207] width 65 height 56
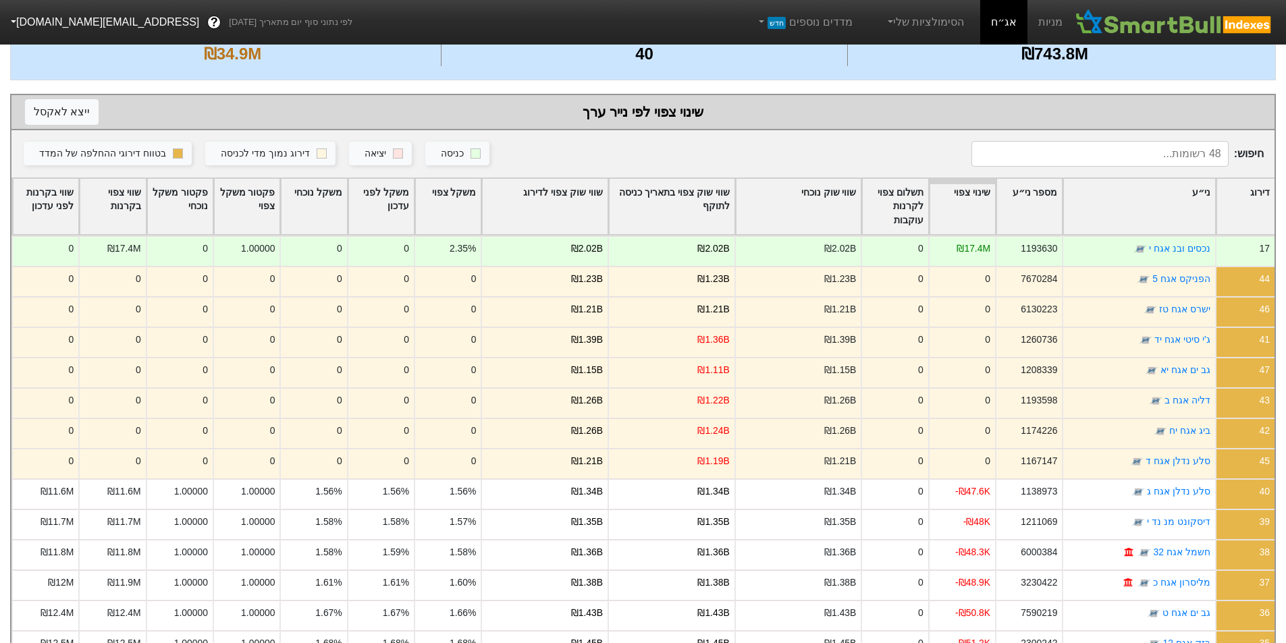
click at [551, 211] on div "שווי שוק צפוי לדירוג" at bounding box center [545, 207] width 126 height 56
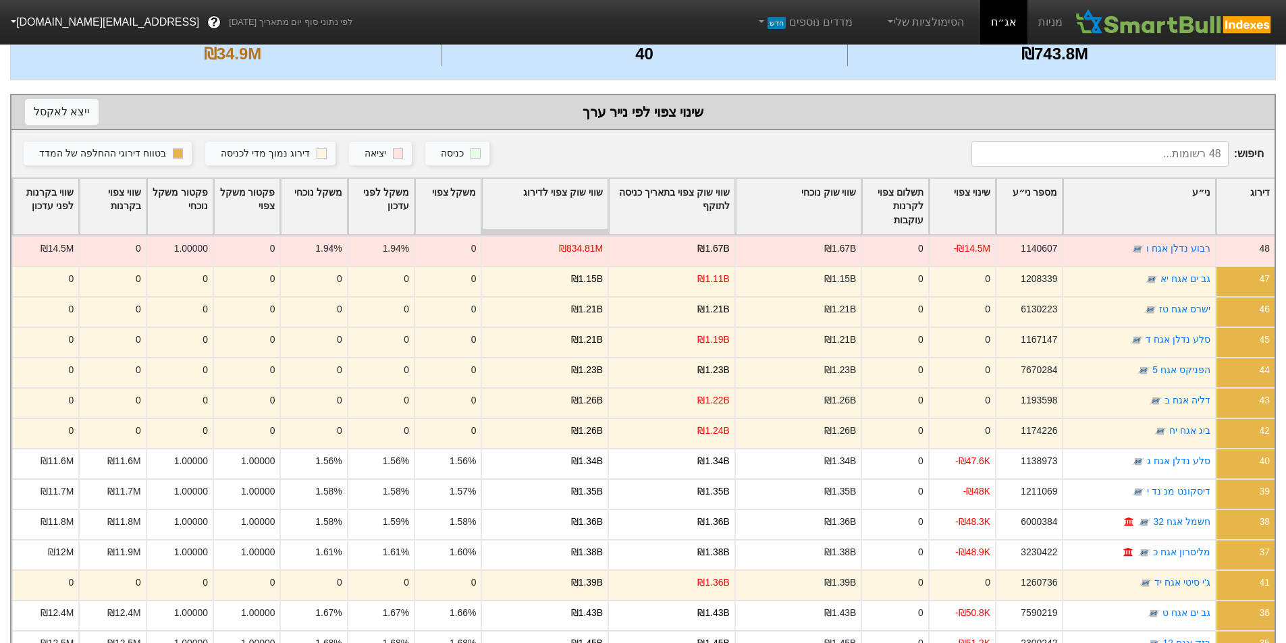
click at [567, 195] on div "שווי שוק צפוי לדירוג" at bounding box center [545, 207] width 126 height 56
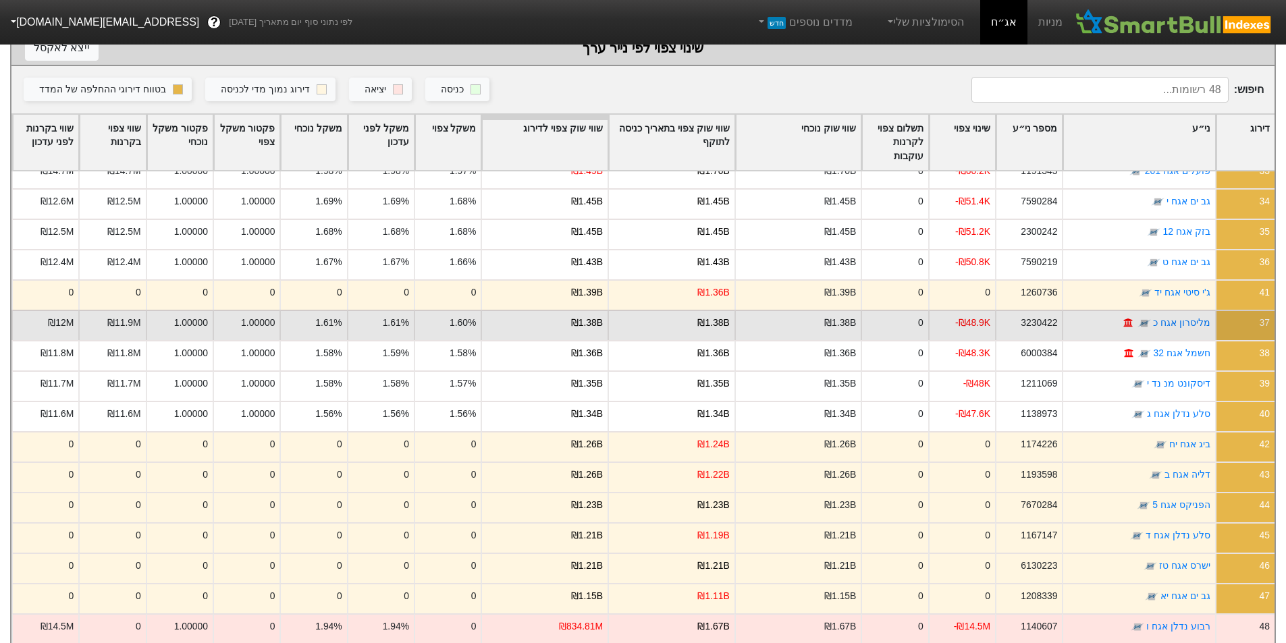
scroll to position [270, 0]
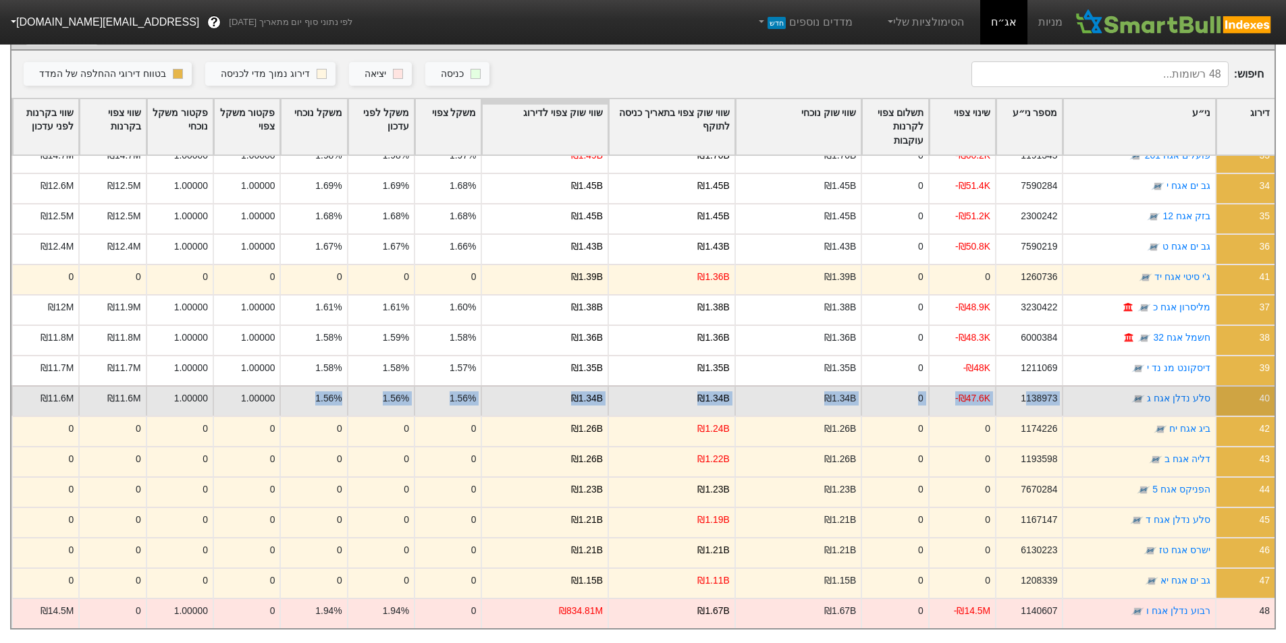
drag, startPoint x: 1028, startPoint y: 382, endPoint x: 312, endPoint y: 394, distance: 716.1
click at [312, 394] on div "40 [PERSON_NAME] נדלן אגח ג 1138973 -₪47.6K 0 ₪1.34B ₪1.34B ₪1.34B 1.56% 1.56% …" at bounding box center [642, 400] width 1263 height 30
click at [607, 389] on div "₪1.34B" at bounding box center [544, 400] width 127 height 30
drag, startPoint x: 1076, startPoint y: 380, endPoint x: 179, endPoint y: 389, distance: 897.6
click at [179, 389] on div "40 [PERSON_NAME] נדלן אגח ג 1138973 -₪47.6K 0 ₪1.34B ₪1.34B ₪1.34B 1.56% 1.56% …" at bounding box center [642, 400] width 1263 height 30
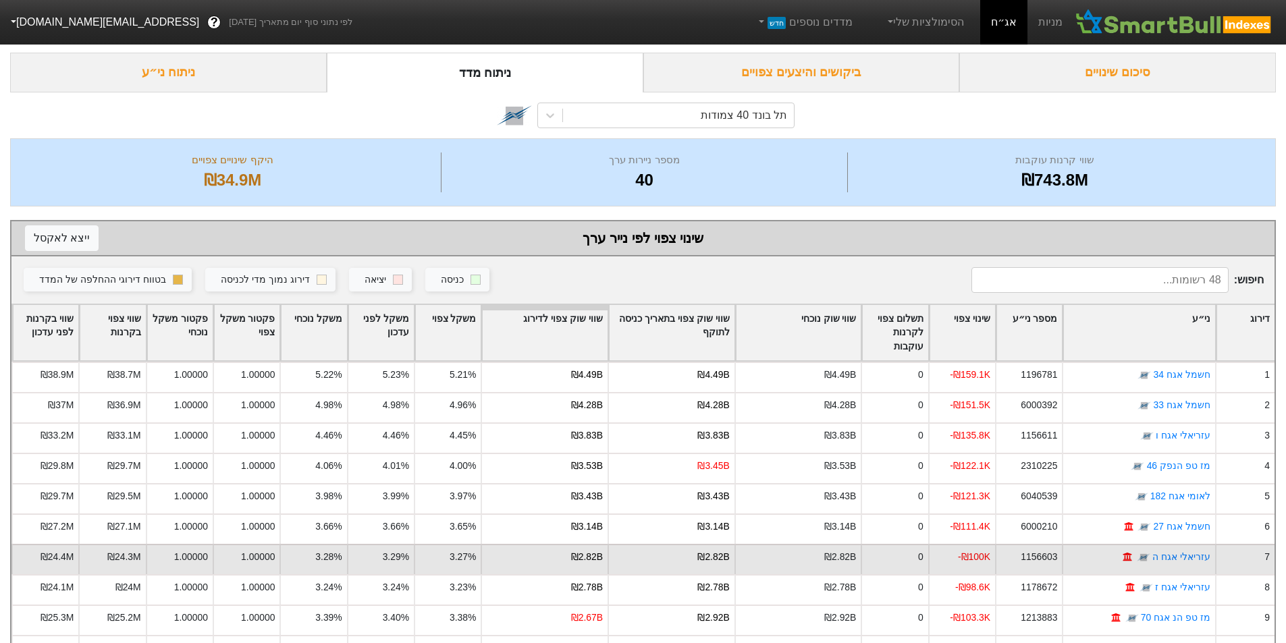
scroll to position [0, 0]
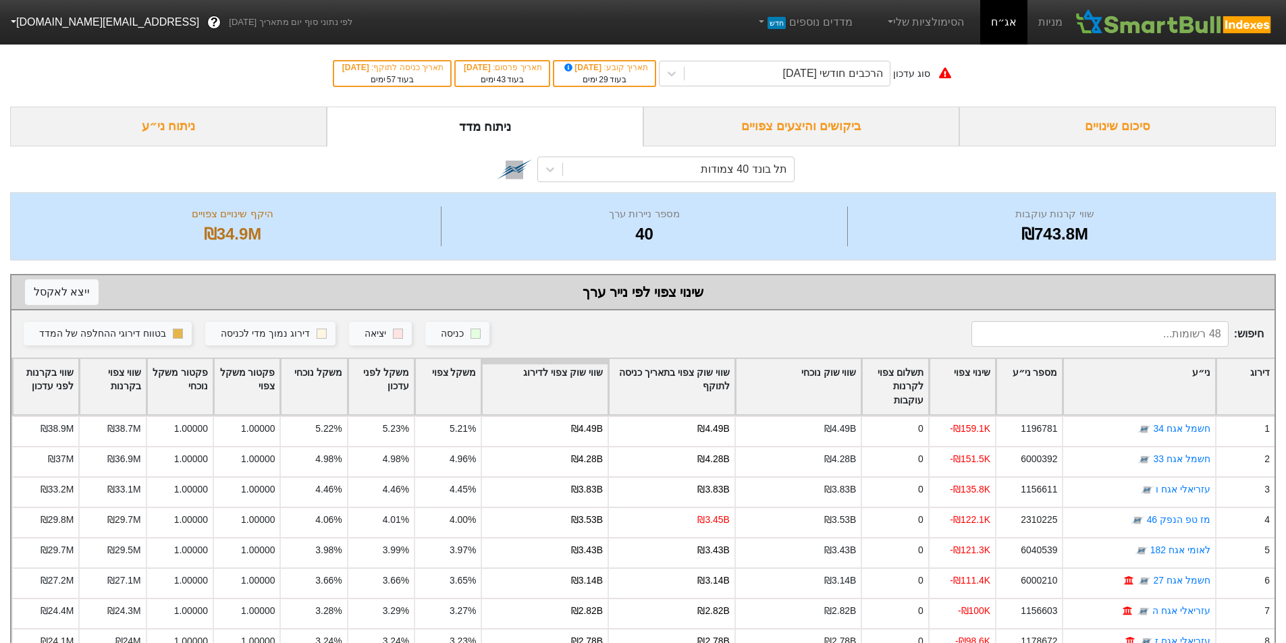
click at [236, 119] on div "ניתוח ני״ע" at bounding box center [168, 127] width 317 height 40
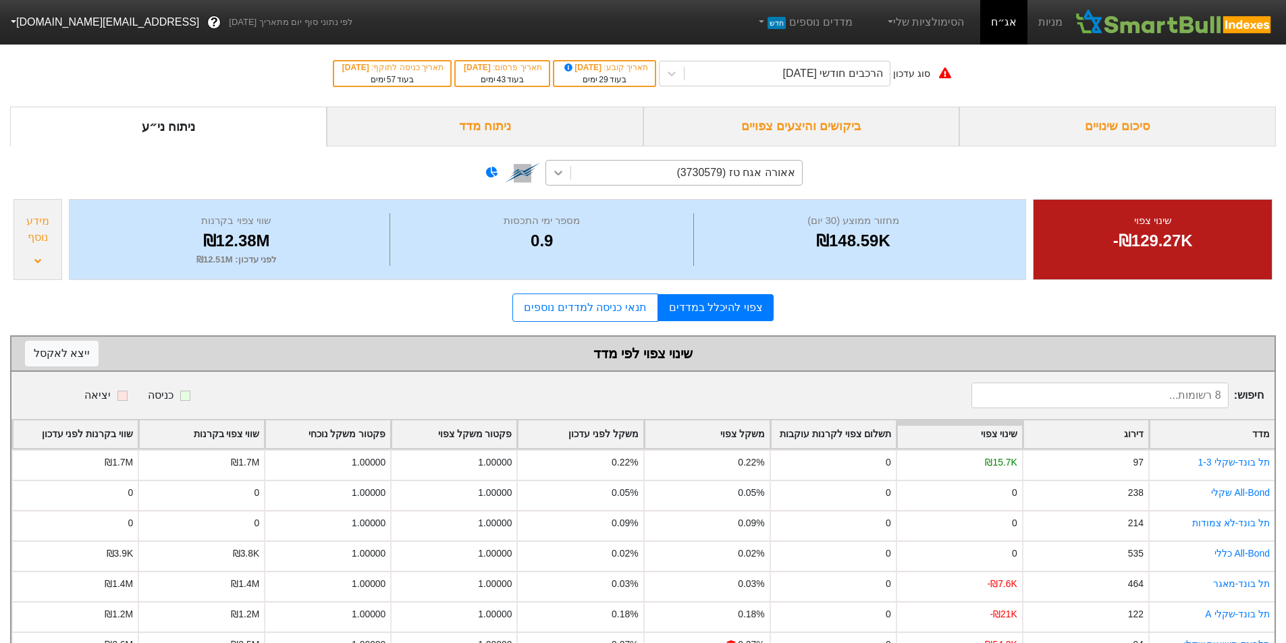
click at [561, 163] on div at bounding box center [558, 173] width 24 height 24
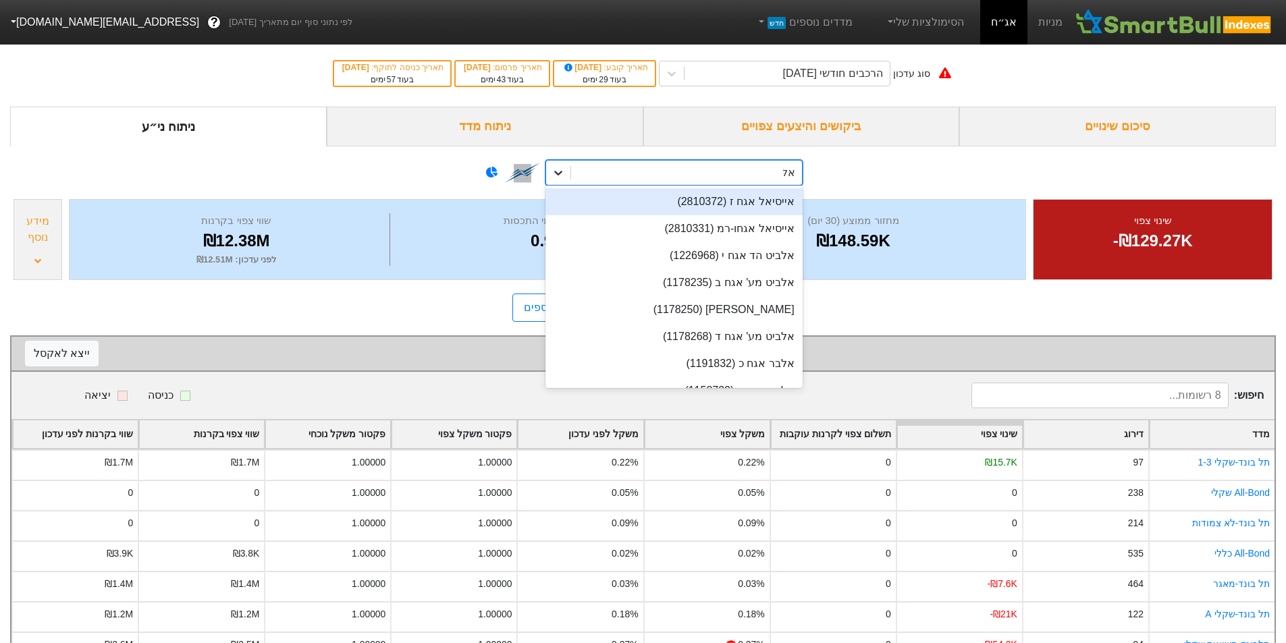
type input "אלבר"
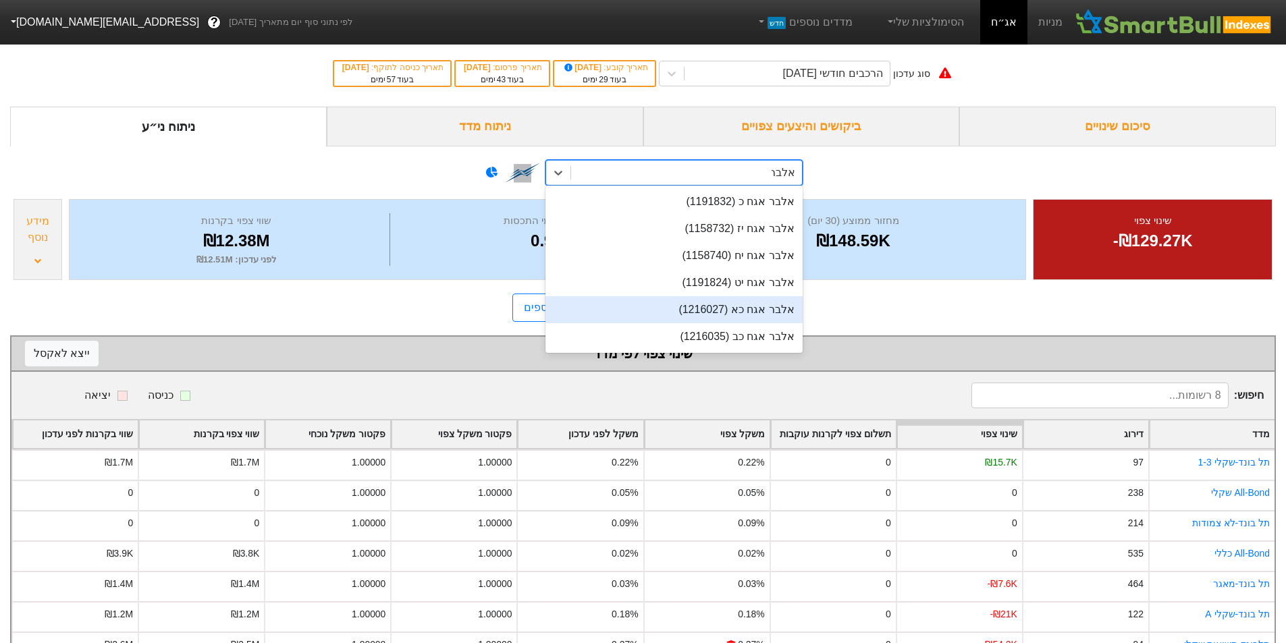
click at [769, 309] on div "אלבר אגח כא (1216027)" at bounding box center [673, 309] width 257 height 27
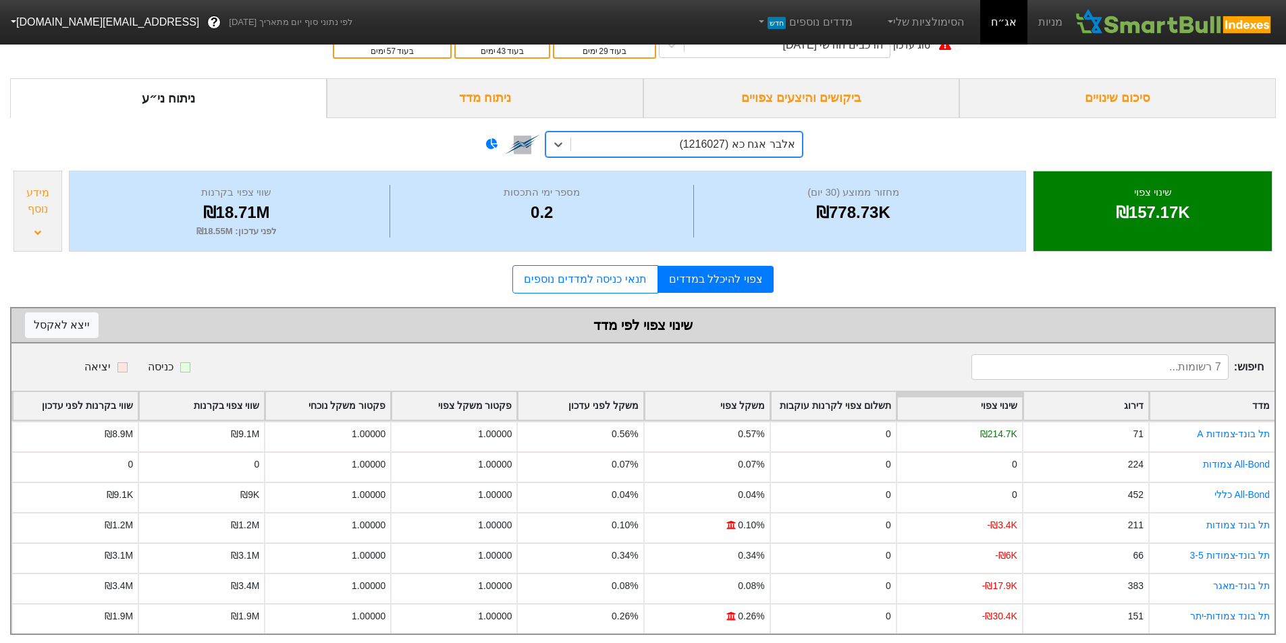
scroll to position [44, 0]
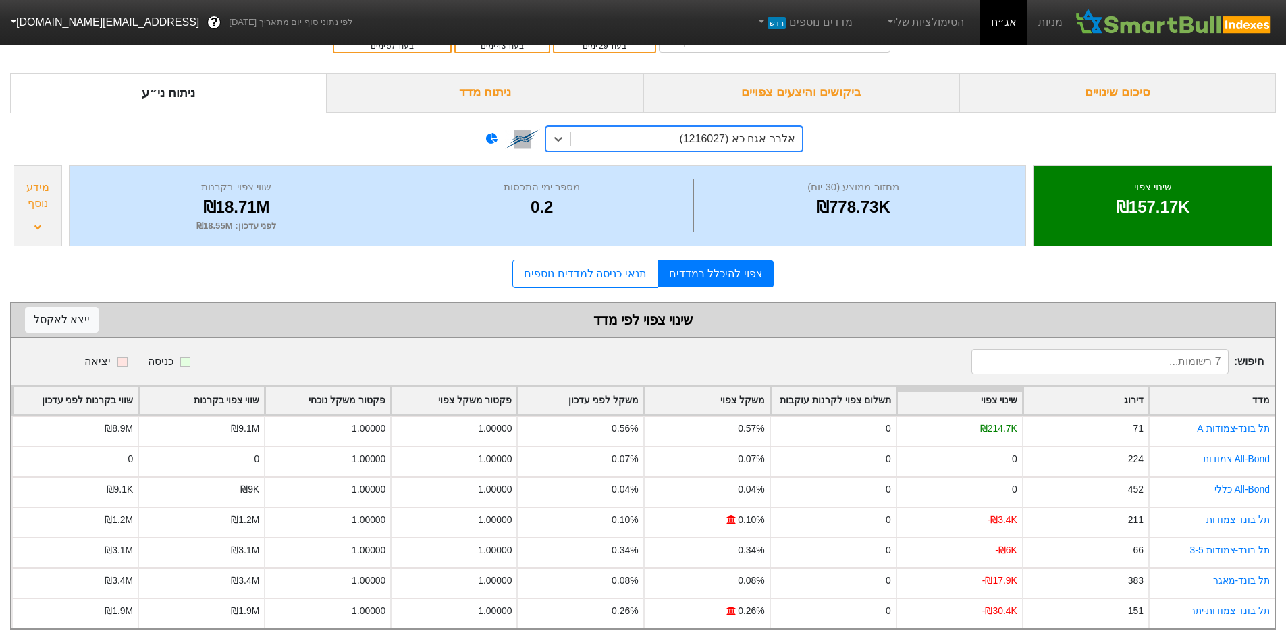
click at [44, 188] on div "מידע נוסף" at bounding box center [38, 196] width 40 height 32
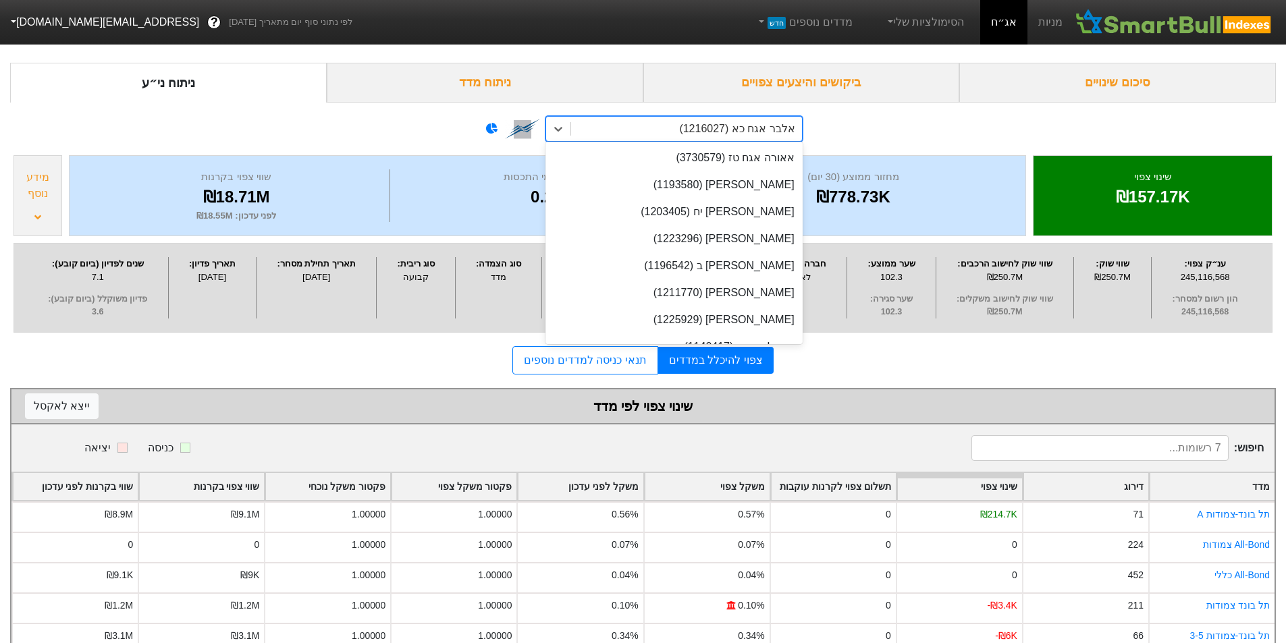
click at [687, 122] on div "אלבר אגח כא (1216027)" at bounding box center [736, 129] width 115 height 16
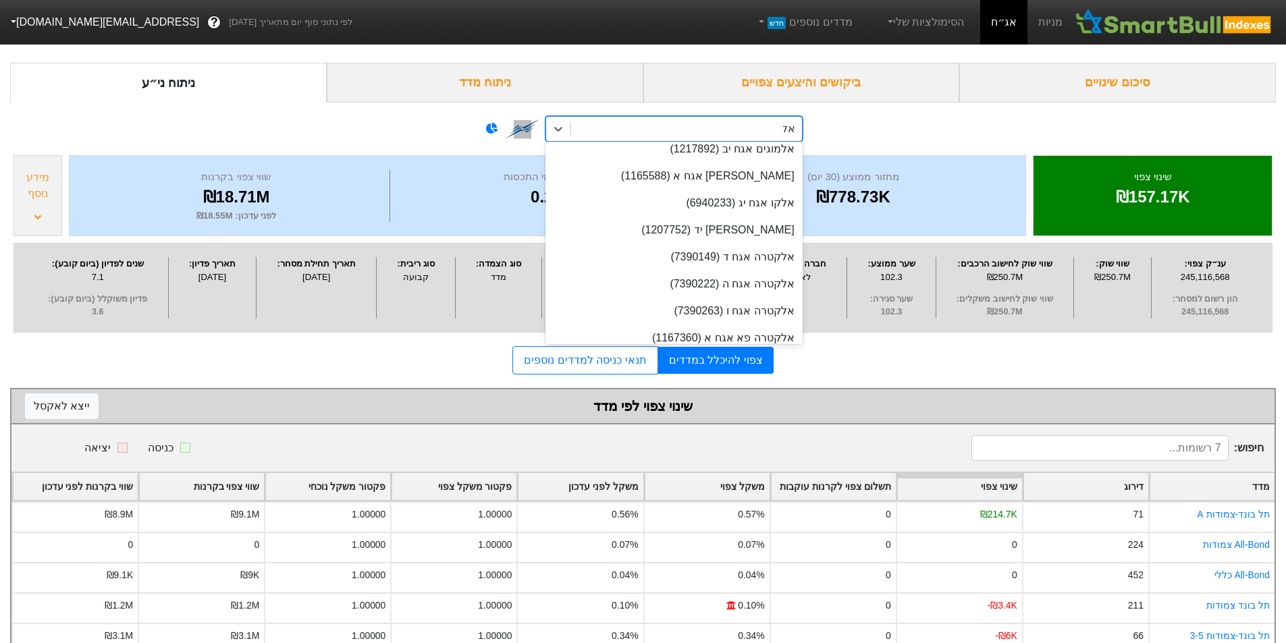
scroll to position [0, 0]
type input "אלבר"
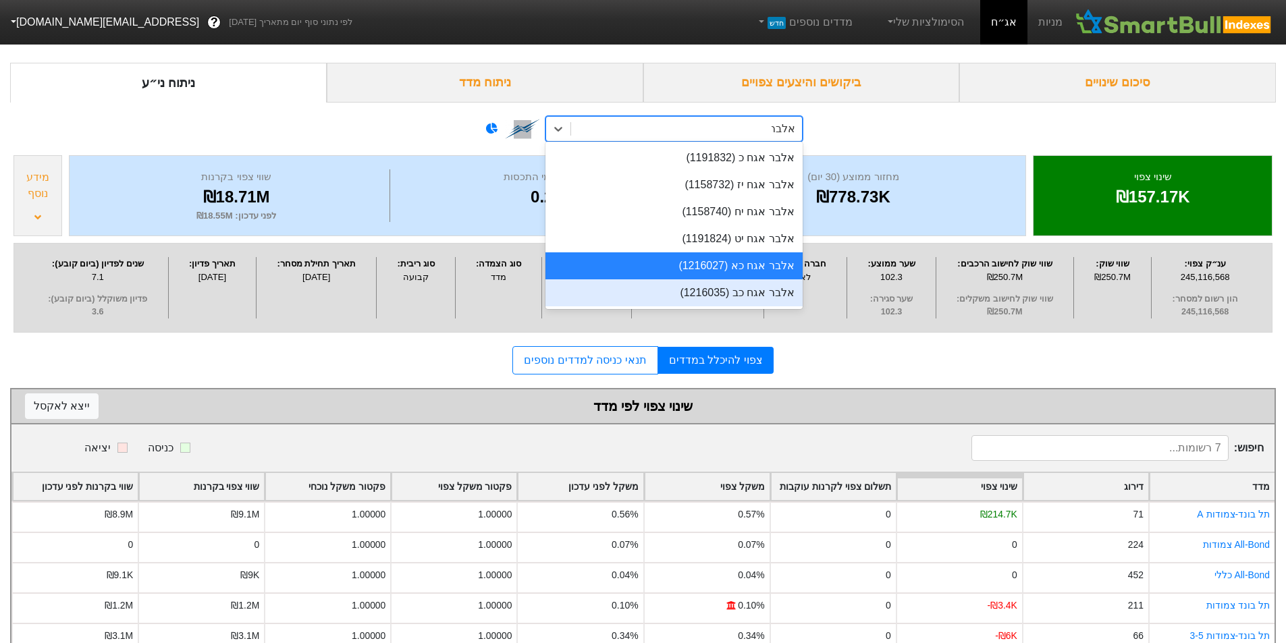
click at [735, 285] on div "אלבר אגח כב (1216035)" at bounding box center [673, 292] width 257 height 27
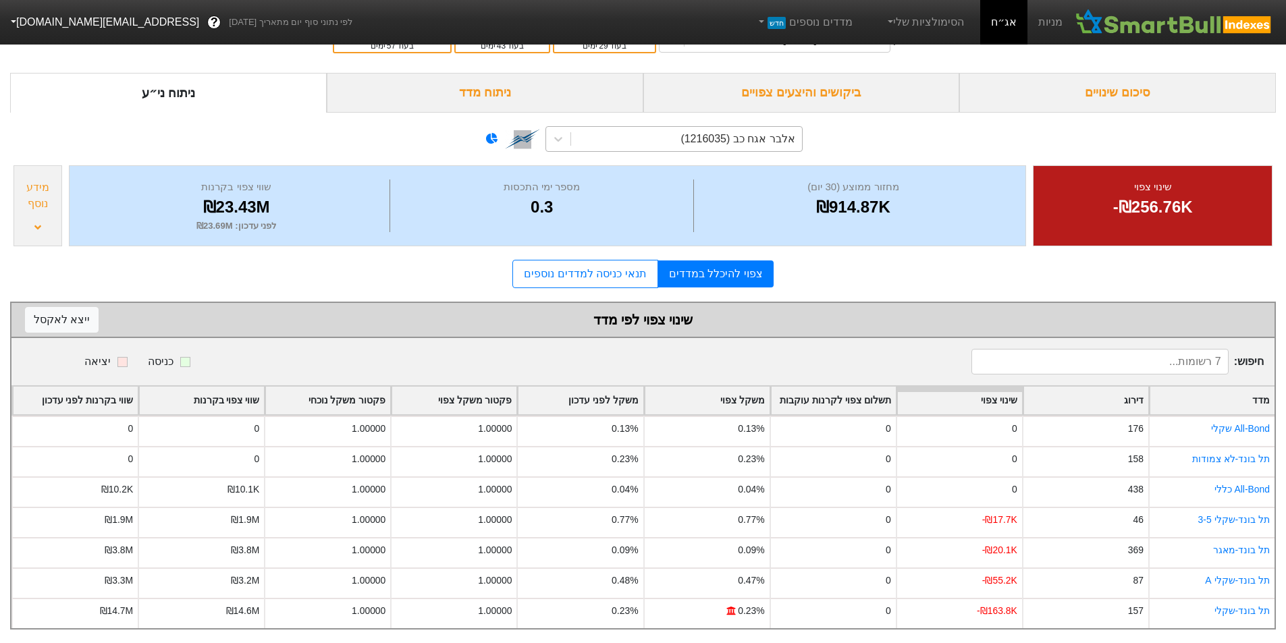
click at [53, 190] on div "מידע נוסף" at bounding box center [38, 196] width 40 height 32
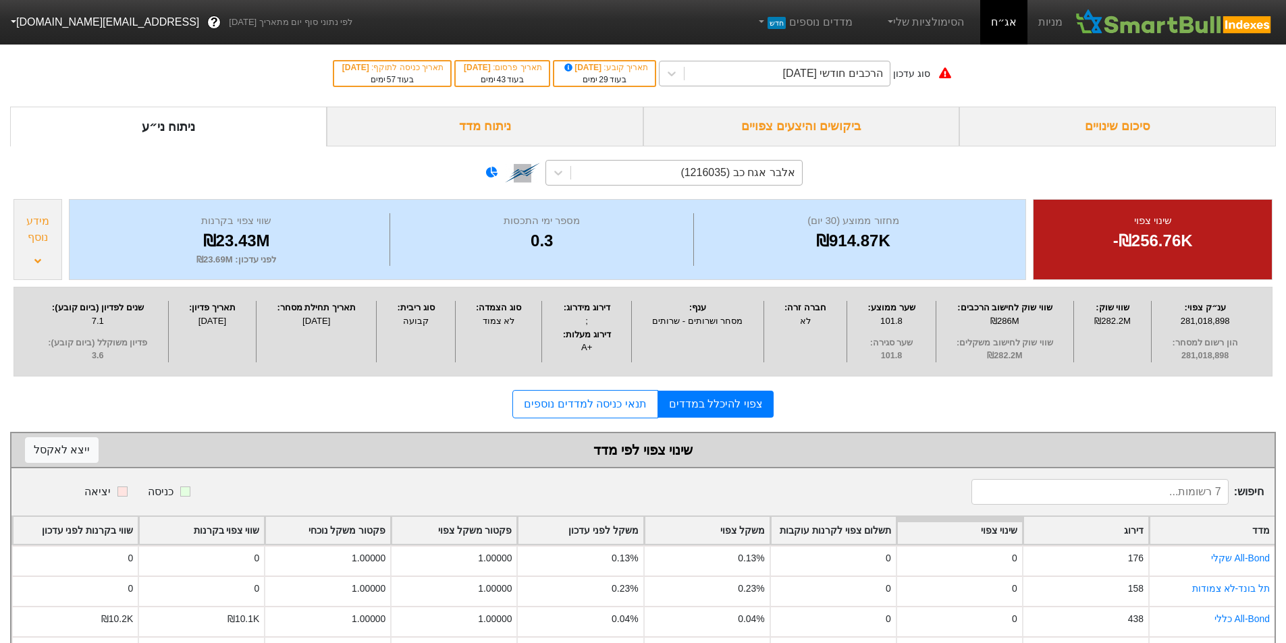
click at [742, 69] on div "הרכבים חודשי [DATE]" at bounding box center [786, 73] width 205 height 24
click at [997, 159] on div "אלבר אגח כב (1216035)" at bounding box center [642, 170] width 1265 height 49
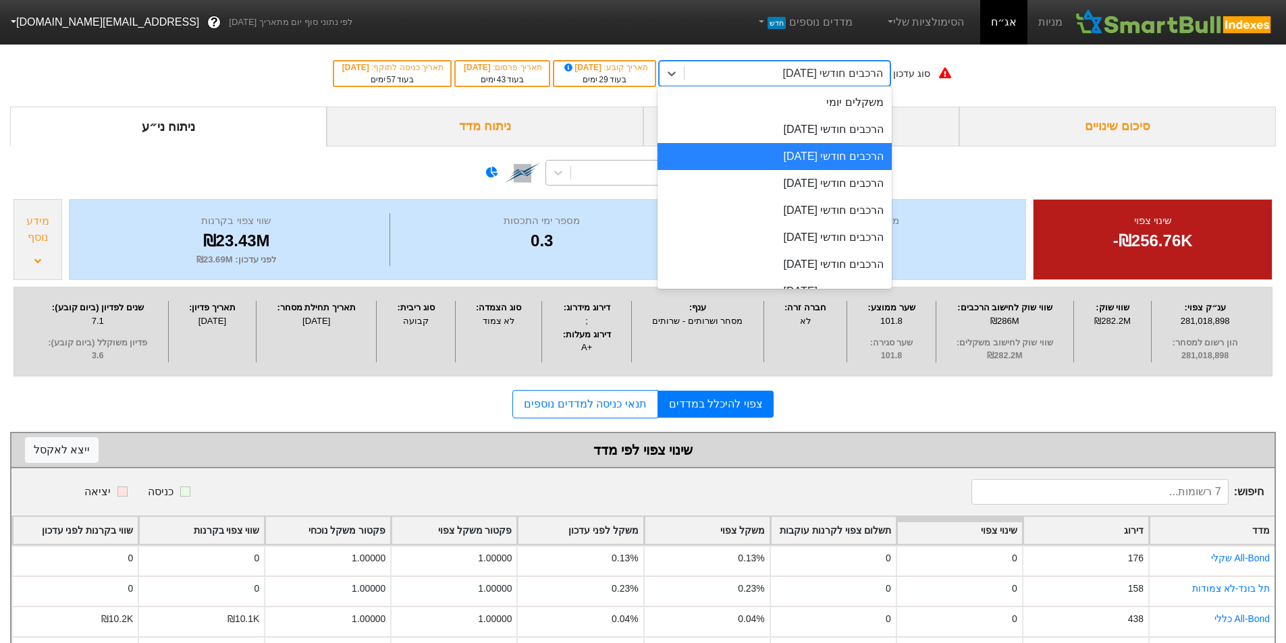
click at [734, 75] on div "הרכבים חודשי [DATE]" at bounding box center [786, 73] width 205 height 24
click at [763, 120] on div "הרכבים חודשי [DATE]" at bounding box center [774, 129] width 234 height 27
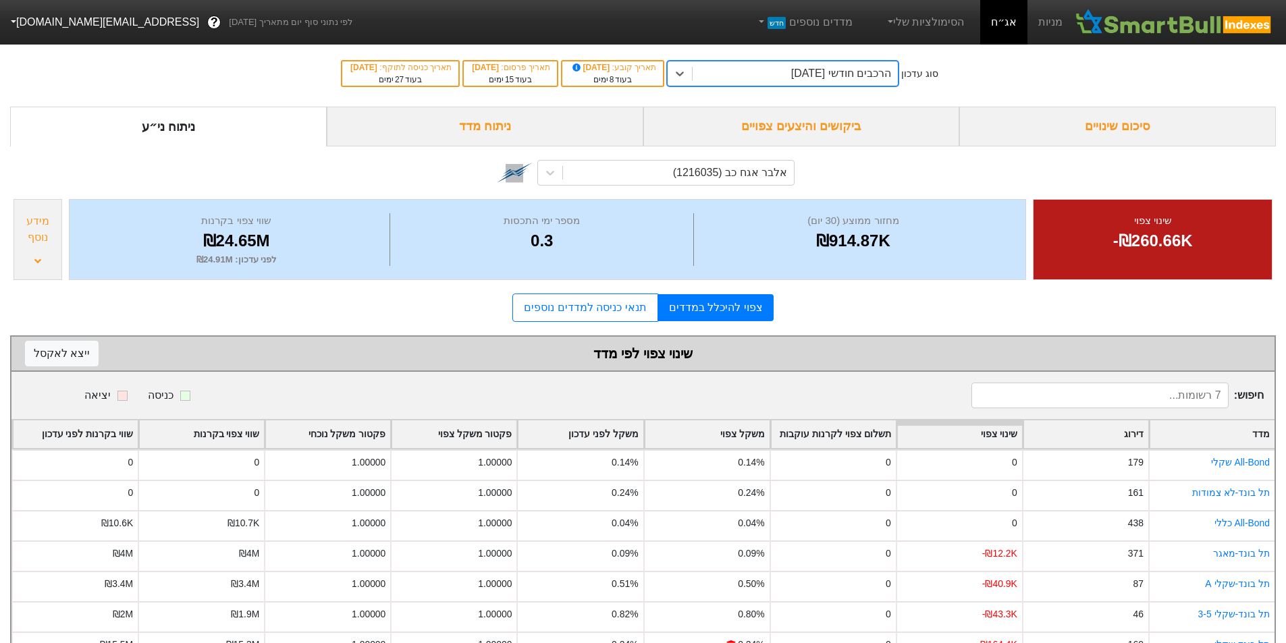
click at [815, 113] on div "ביקושים והיצעים צפויים" at bounding box center [801, 127] width 317 height 40
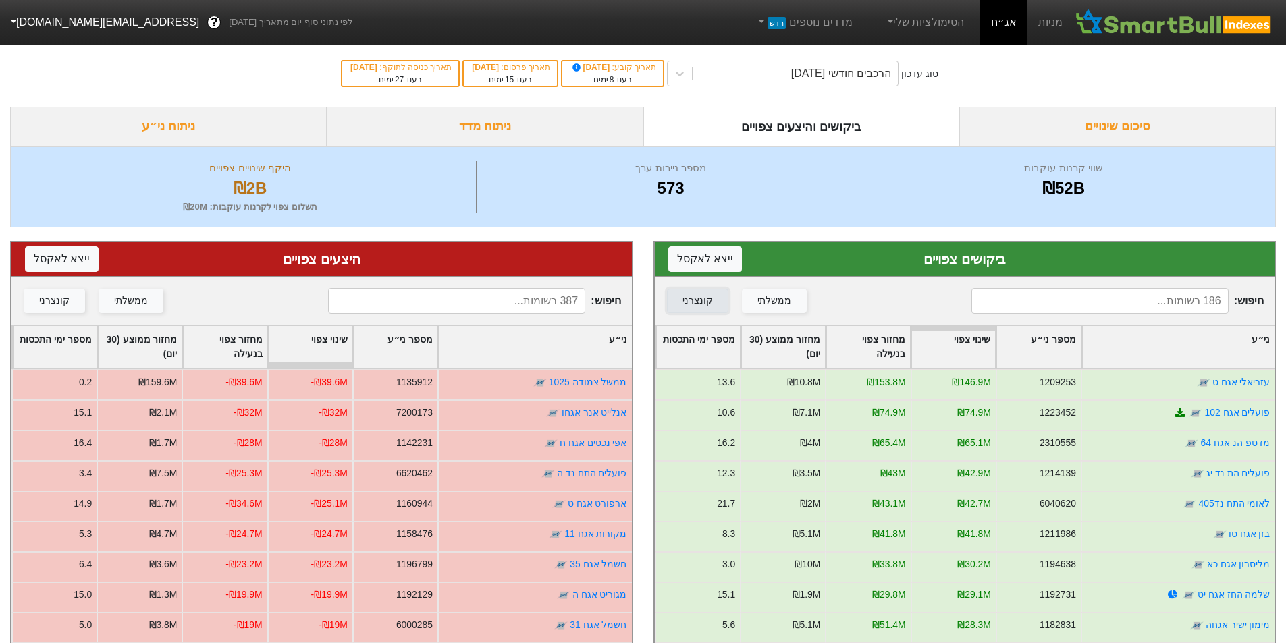
click at [701, 298] on div "קונצרני" at bounding box center [697, 301] width 30 height 15
click at [67, 301] on button "קונצרני" at bounding box center [54, 301] width 61 height 24
click at [721, 265] on button "ייצא ל אקסל" at bounding box center [705, 259] width 74 height 26
click at [45, 263] on button "ייצא ל אקסל" at bounding box center [62, 259] width 74 height 26
click at [860, 64] on div "הרכבים חודשי [DATE]" at bounding box center [794, 73] width 205 height 24
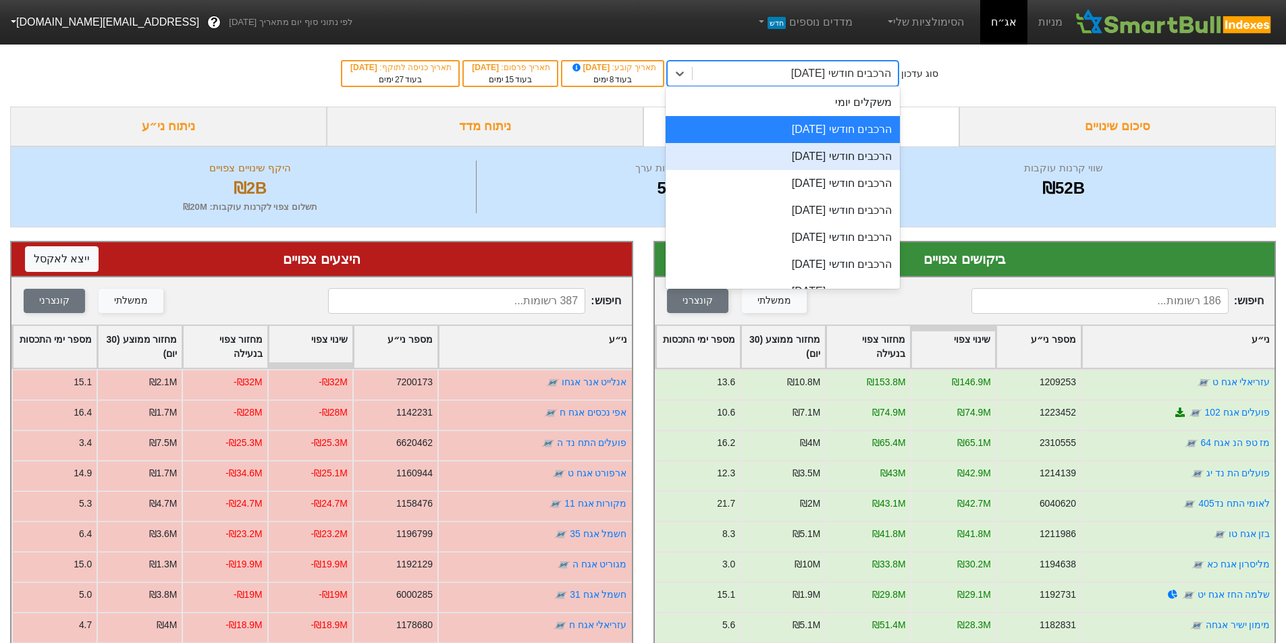
click at [860, 157] on div "הרכבים חודשי [DATE]" at bounding box center [782, 156] width 234 height 27
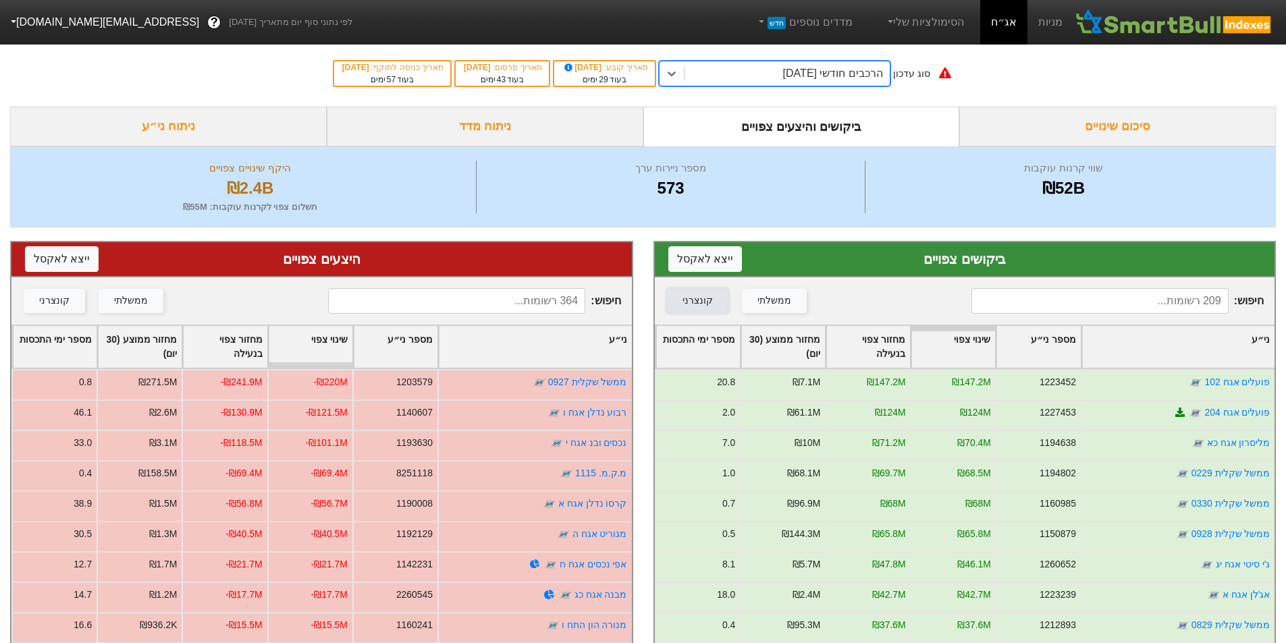
click at [682, 303] on div "קונצרני" at bounding box center [697, 301] width 30 height 15
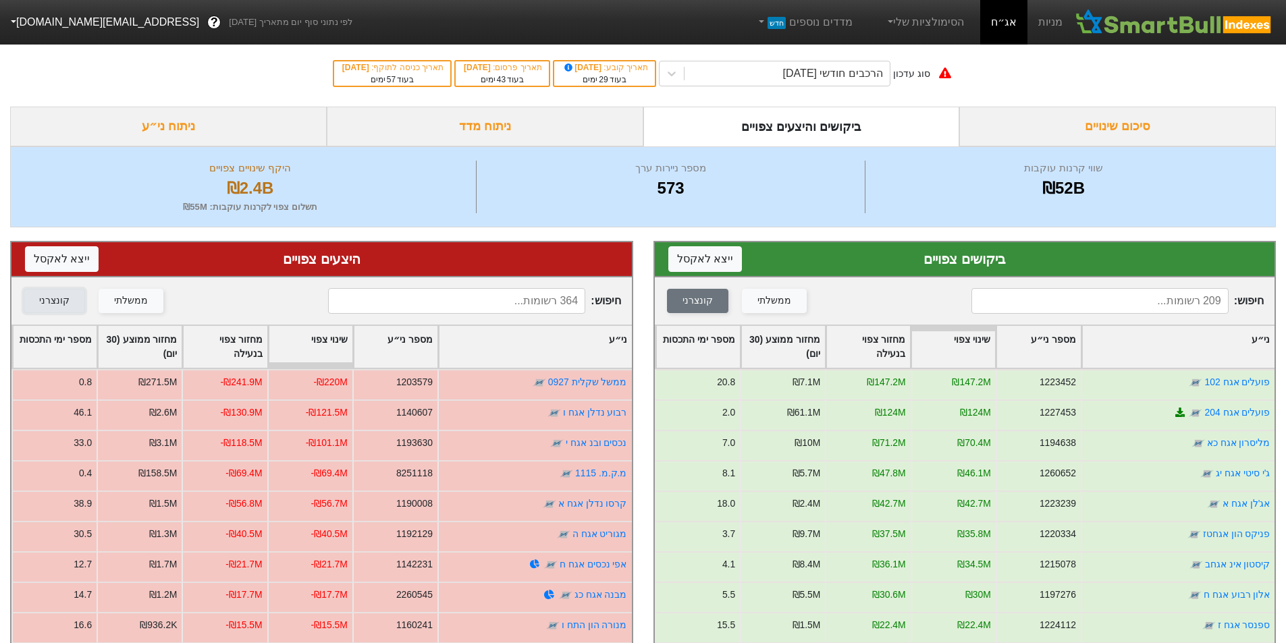
click at [28, 298] on button "קונצרני" at bounding box center [54, 301] width 61 height 24
click at [53, 260] on button "ייצא ל אקסל" at bounding box center [62, 259] width 74 height 26
click at [704, 259] on button "ייצא ל אקסל" at bounding box center [705, 259] width 74 height 26
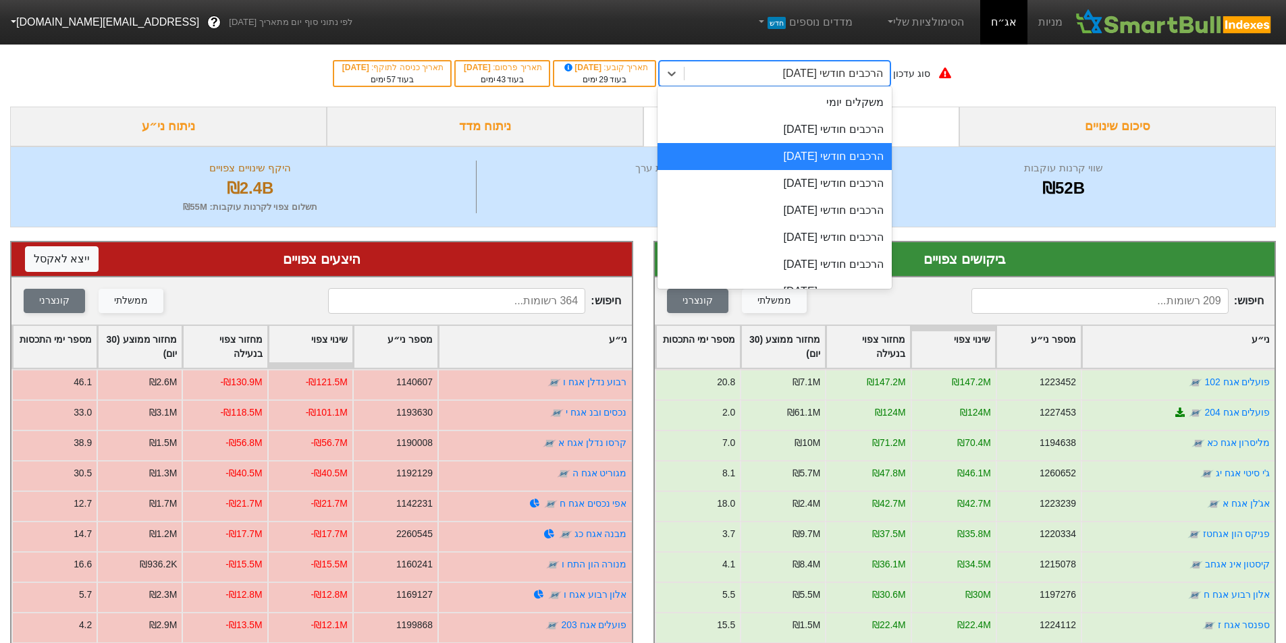
click at [837, 61] on div "הרכבים חודשי [DATE]" at bounding box center [786, 73] width 205 height 24
click at [847, 175] on div "הרכבים חודשי [DATE]" at bounding box center [774, 183] width 234 height 27
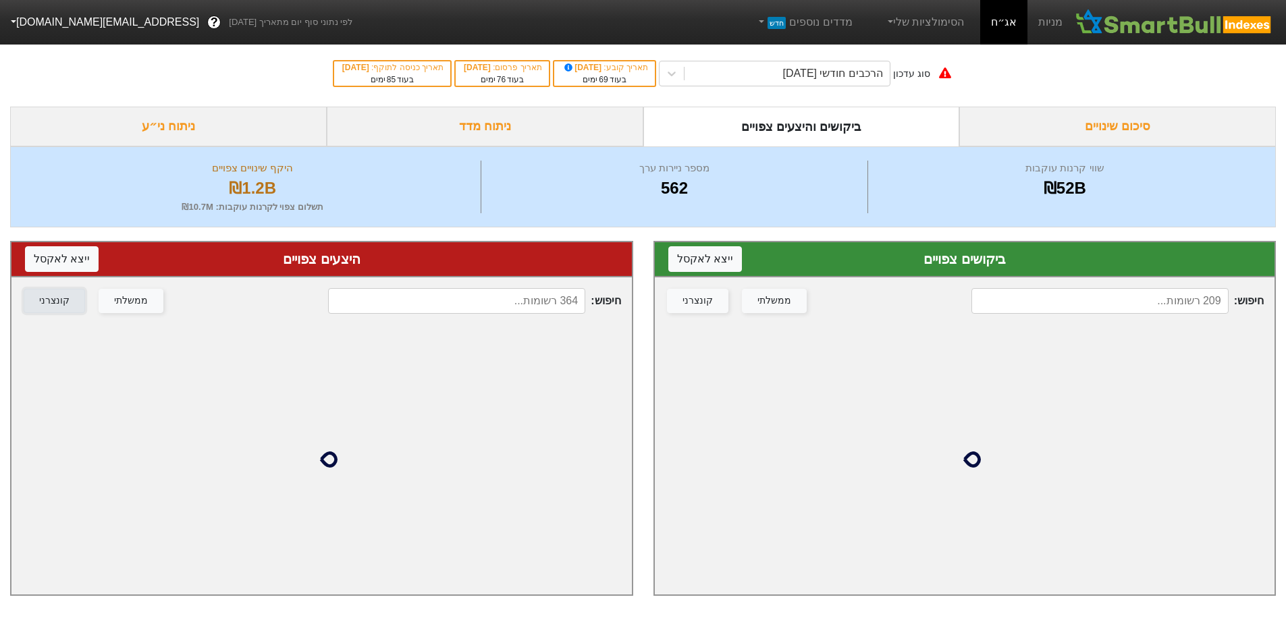
click at [62, 301] on div "קונצרני" at bounding box center [54, 301] width 30 height 15
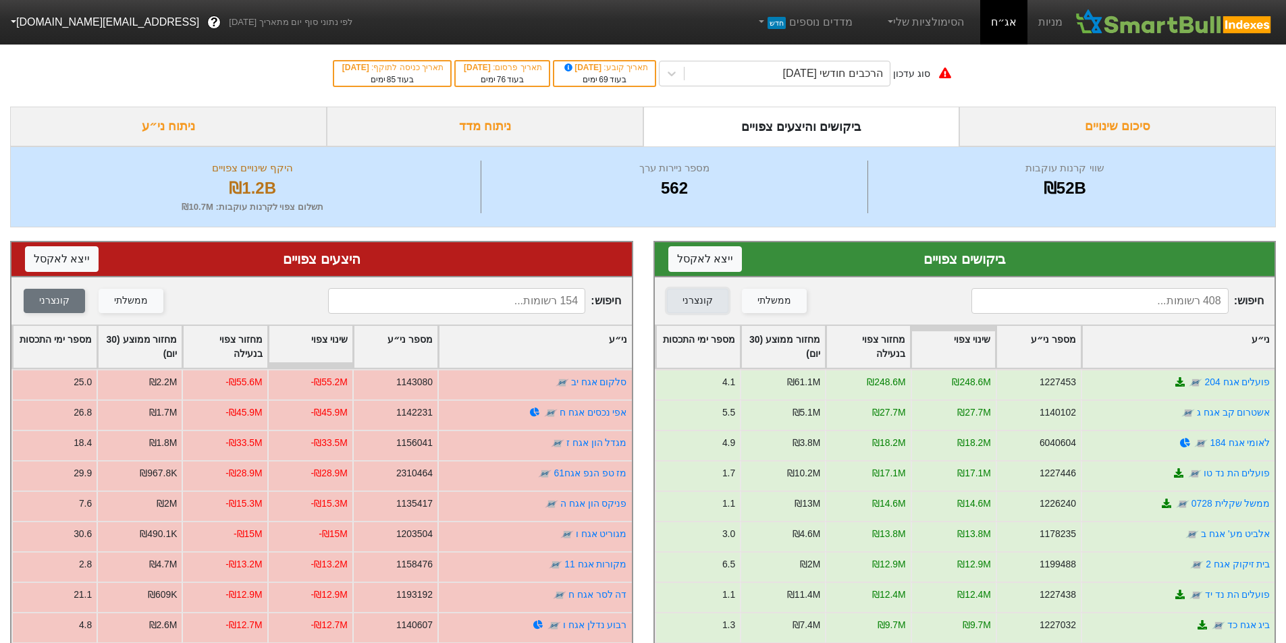
click at [697, 302] on div "קונצרני" at bounding box center [697, 301] width 30 height 15
click at [719, 252] on button "ייצא ל אקסל" at bounding box center [705, 259] width 74 height 26
click at [78, 249] on button "ייצא ל אקסל" at bounding box center [62, 259] width 74 height 26
